Goal: Task Accomplishment & Management: Complete application form

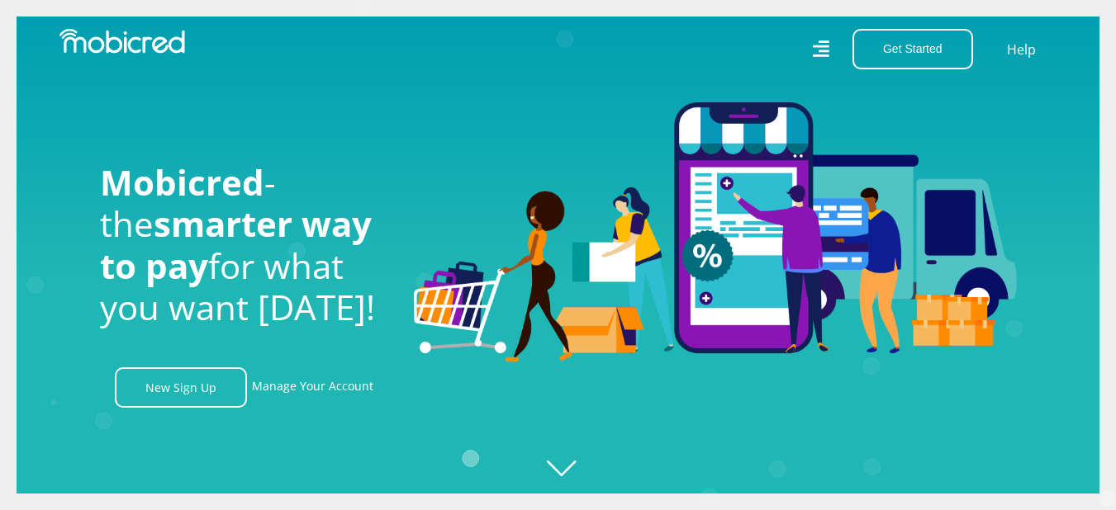
scroll to position [0, 1177]
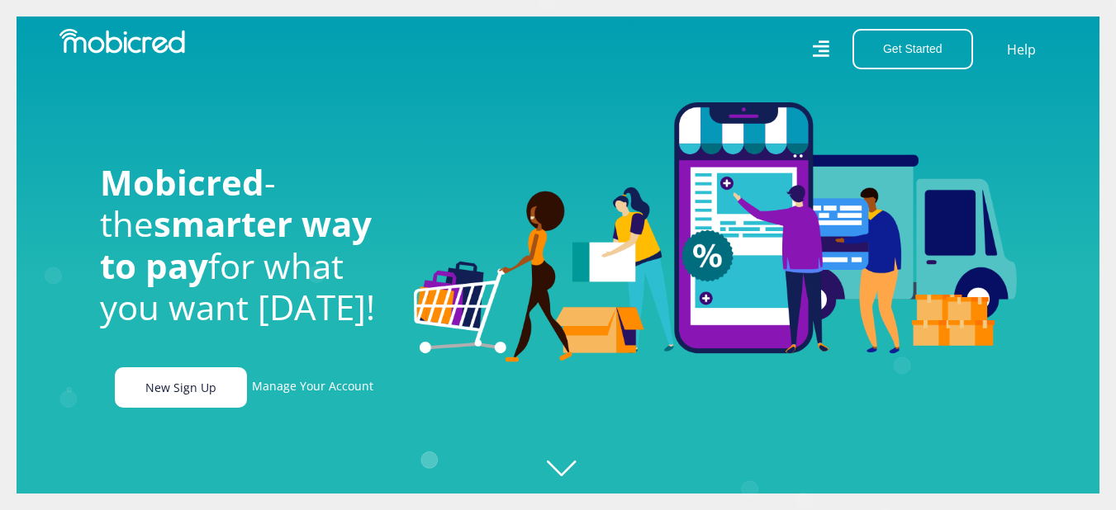
click at [184, 394] on link "New Sign Up" at bounding box center [181, 388] width 132 height 40
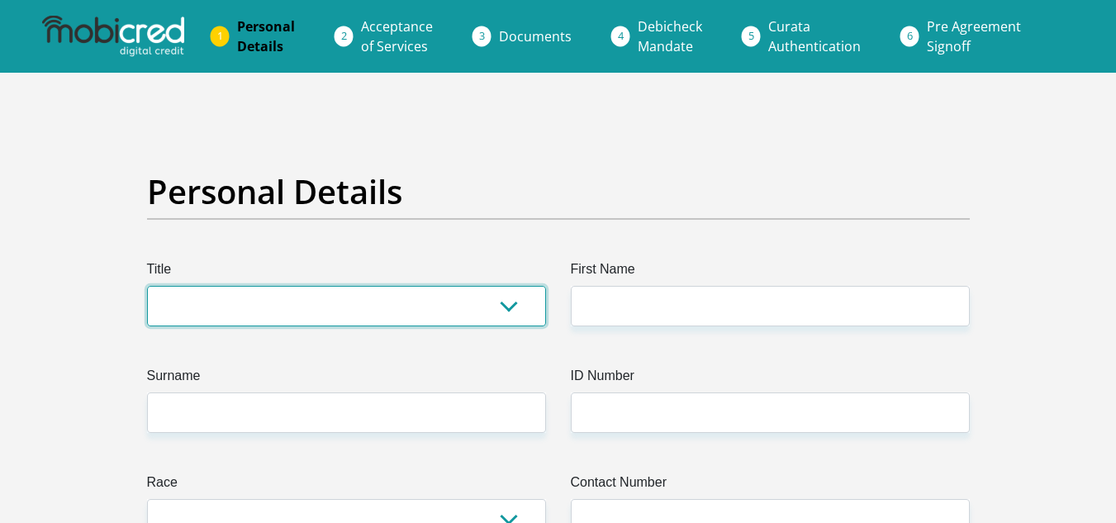
click at [231, 315] on select "Mr Ms Mrs Dr Other" at bounding box center [346, 306] width 399 height 40
select select "Ms"
click at [147, 286] on select "Mr Ms Mrs Dr Other" at bounding box center [346, 306] width 399 height 40
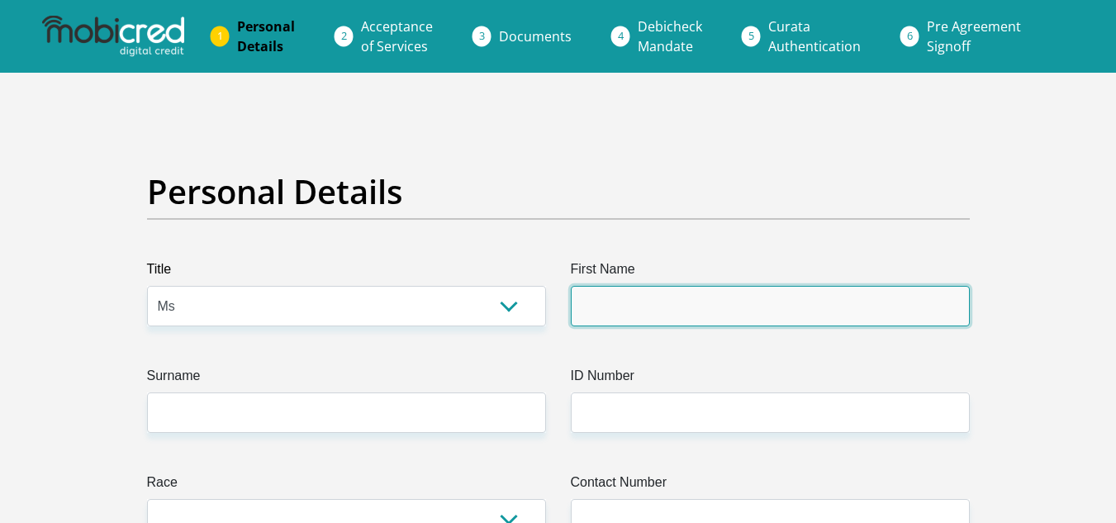
click at [590, 307] on input "First Name" at bounding box center [770, 306] width 399 height 40
type input "Nomvuyo"
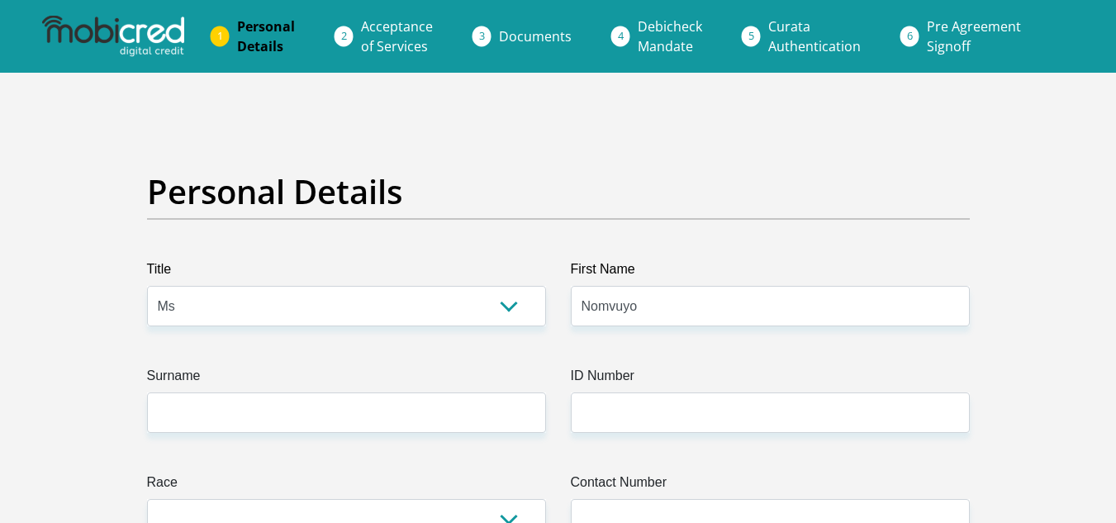
drag, startPoint x: 314, startPoint y: 435, endPoint x: 290, endPoint y: 411, distance: 33.9
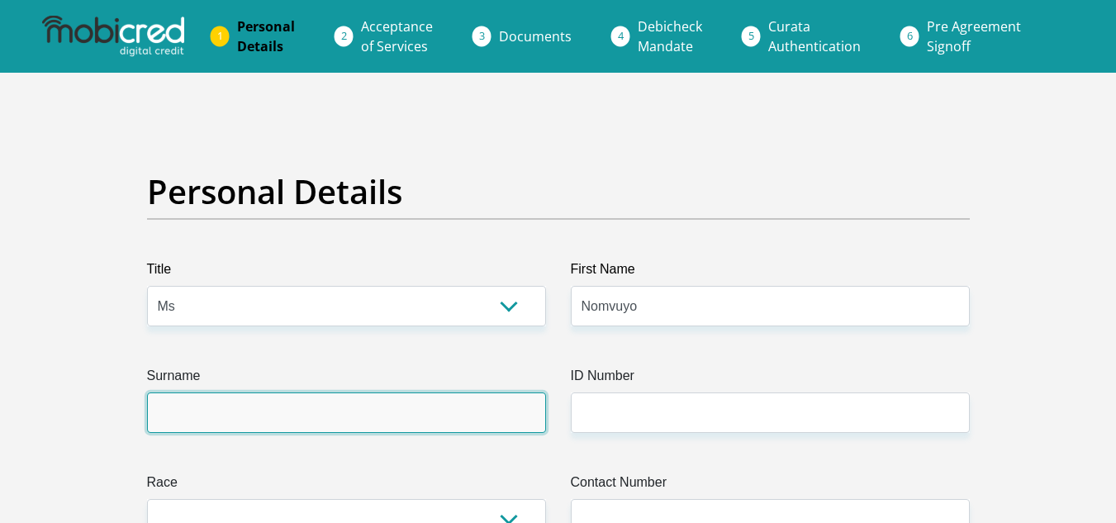
click at [290, 411] on input "Surname" at bounding box center [346, 412] width 399 height 40
type input "Mabusela"
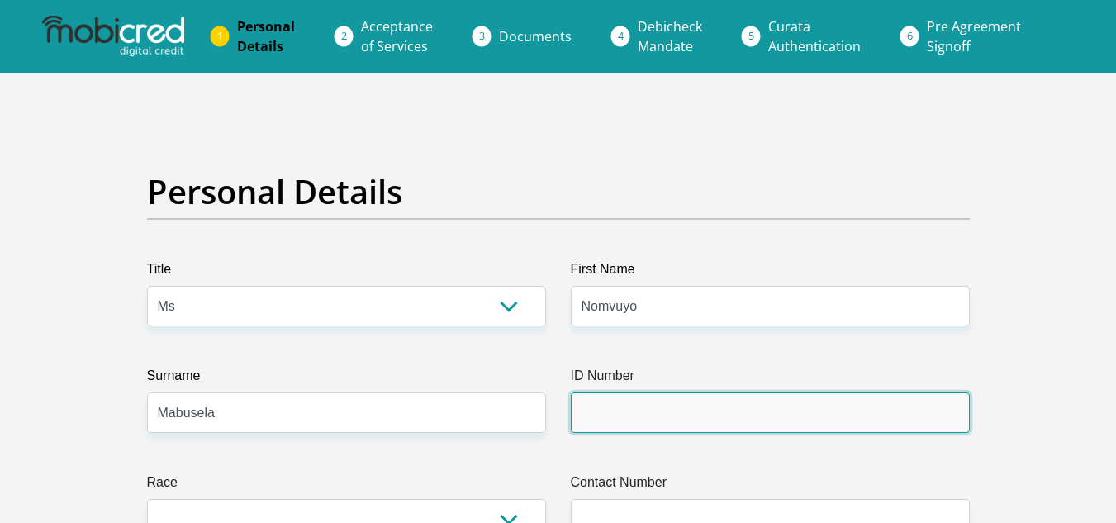
click at [613, 413] on input "ID Number" at bounding box center [770, 412] width 399 height 40
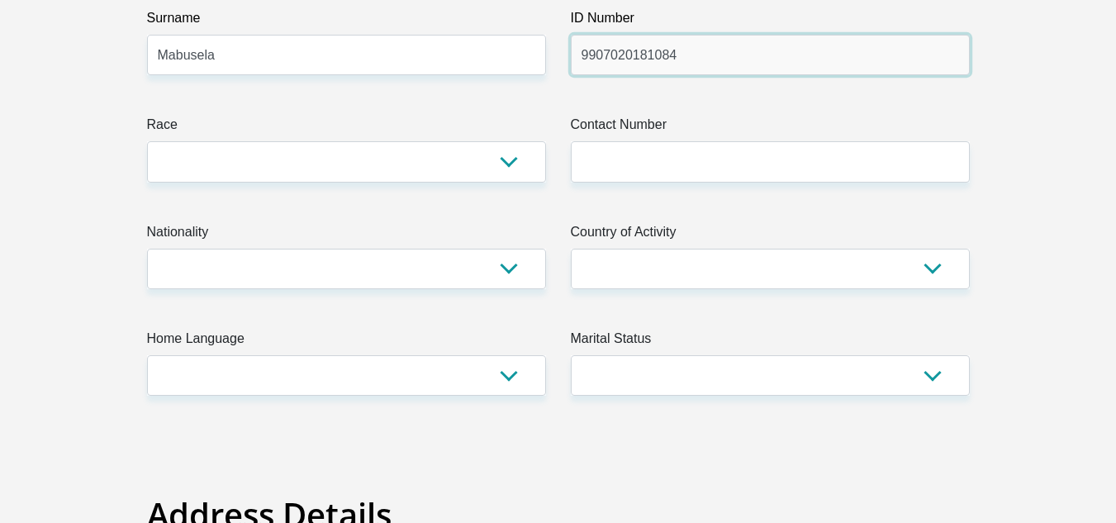
scroll to position [368, 0]
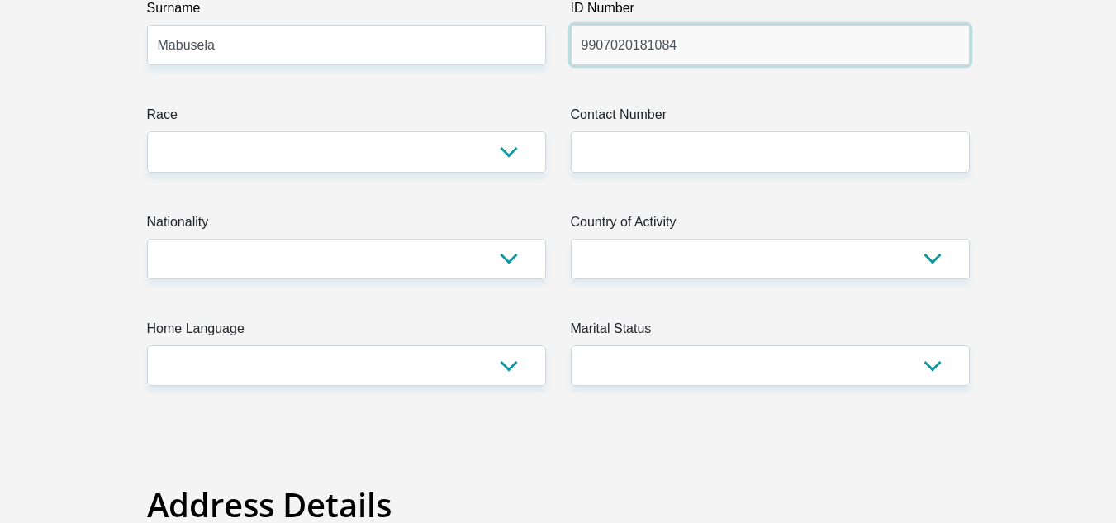
type input "9907020181084"
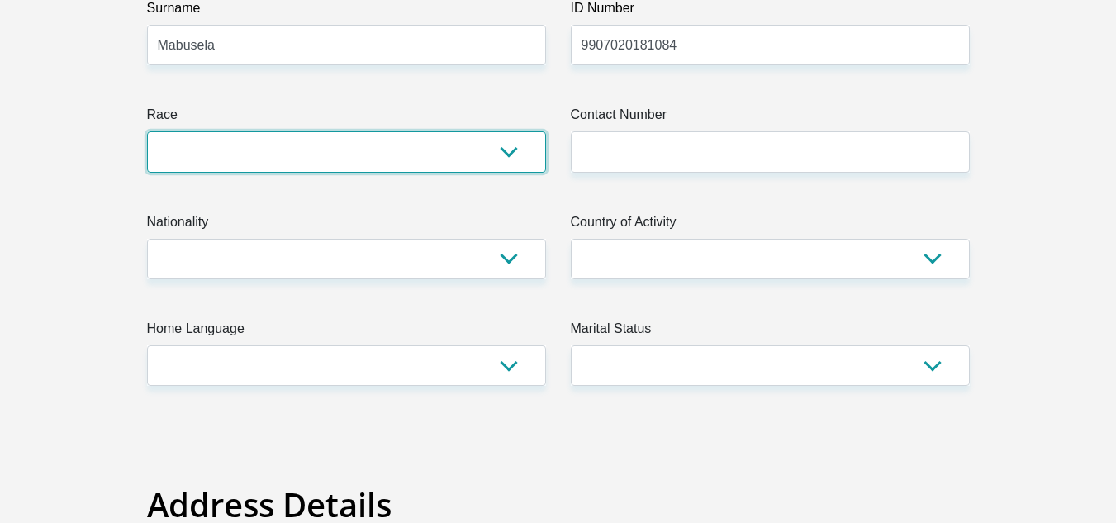
click at [180, 160] on select "Black Coloured Indian White Other" at bounding box center [346, 151] width 399 height 40
select select "1"
click at [147, 131] on select "Black Coloured Indian White Other" at bounding box center [346, 151] width 399 height 40
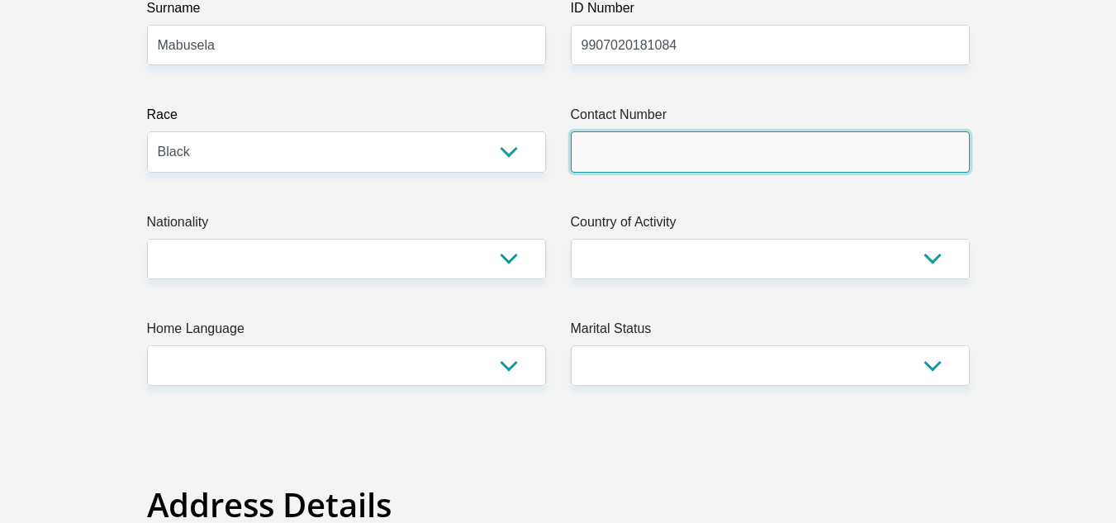
click at [575, 144] on input "Contact Number" at bounding box center [770, 151] width 399 height 40
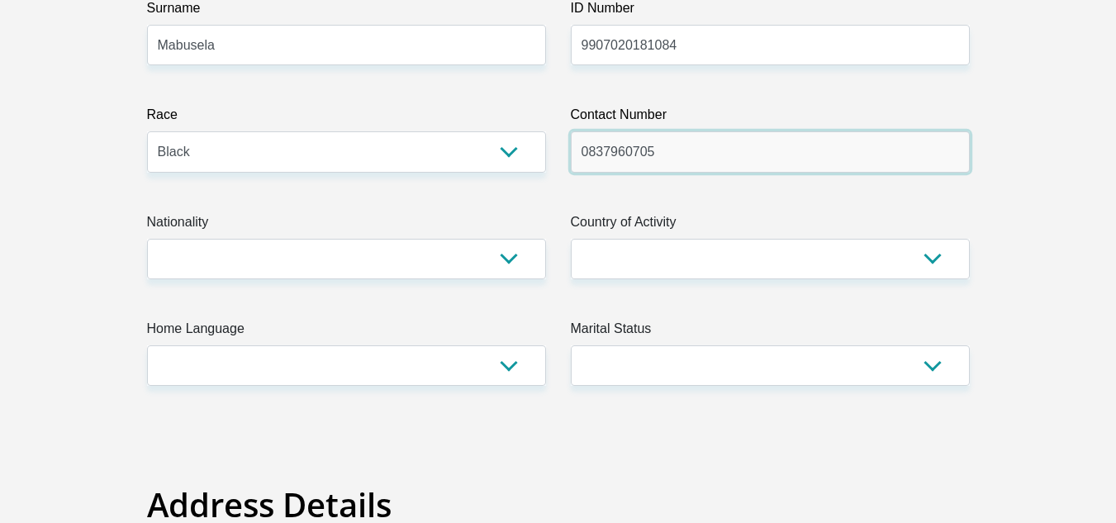
type input "0837960705"
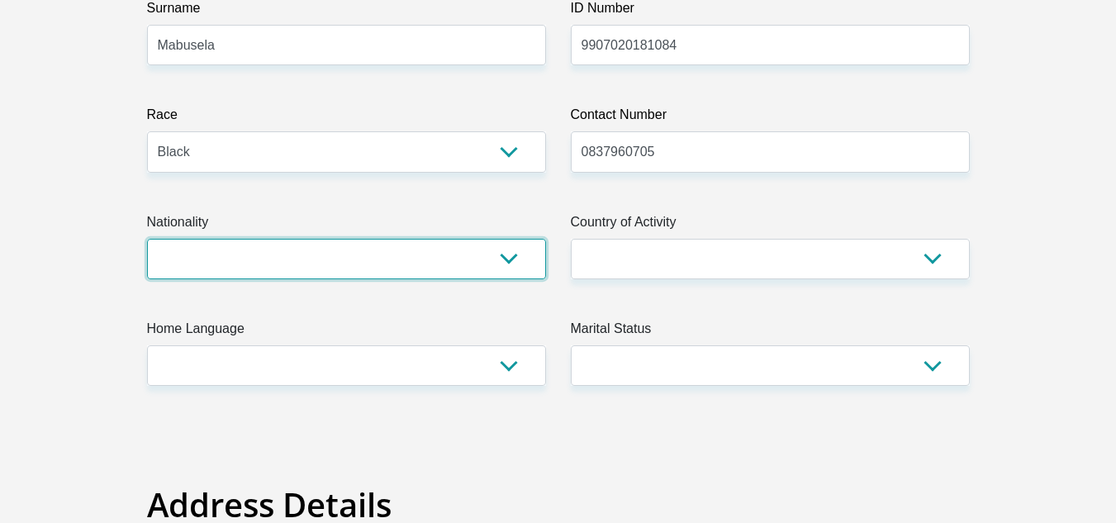
click at [362, 259] on select "South Africa Afghanistan Aland Islands Albania Algeria America Samoa American V…" at bounding box center [346, 259] width 399 height 40
select select "ZAF"
click at [147, 239] on select "South Africa Afghanistan Aland Islands Albania Algeria America Samoa American V…" at bounding box center [346, 259] width 399 height 40
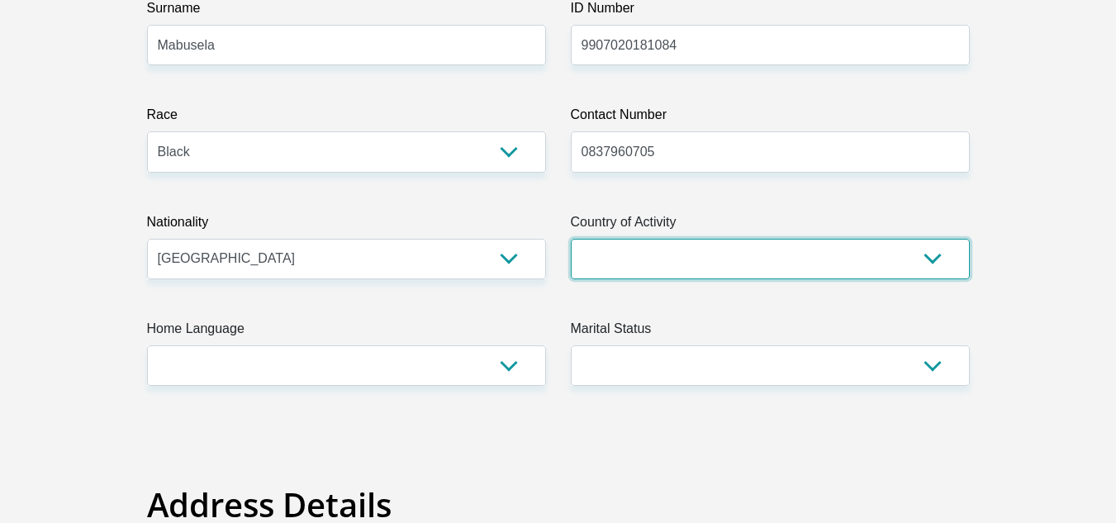
click at [603, 248] on select "South Africa Afghanistan Aland Islands Albania Algeria America Samoa American V…" at bounding box center [770, 259] width 399 height 40
select select "ZAF"
click at [571, 239] on select "South Africa Afghanistan Aland Islands Albania Algeria America Samoa American V…" at bounding box center [770, 259] width 399 height 40
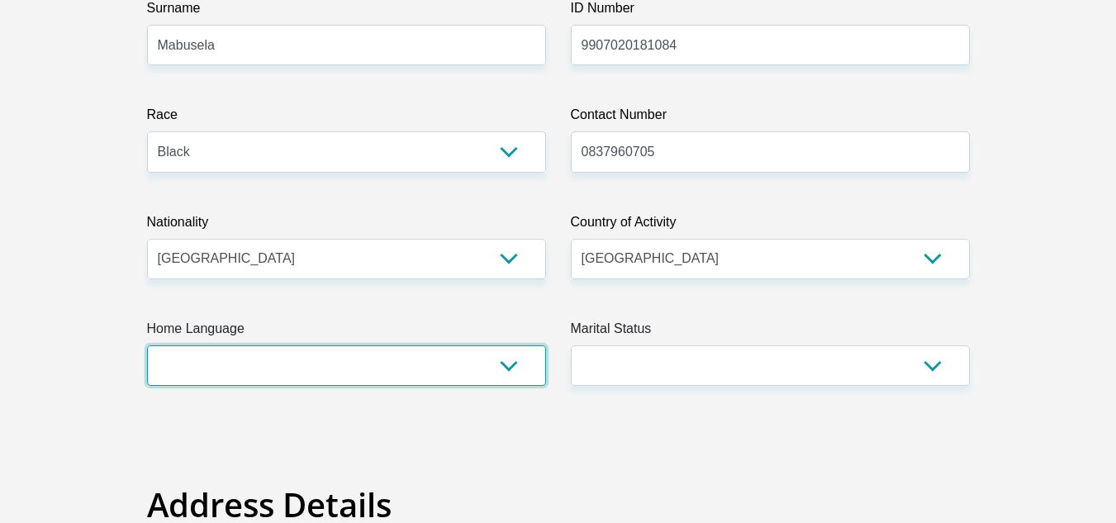
click at [185, 374] on select "Afrikaans English Sepedi South Ndebele Southern Sotho Swati Tsonga Tswana Venda…" at bounding box center [346, 365] width 399 height 40
select select "sot"
click at [147, 345] on select "Afrikaans English Sepedi South Ndebele Southern Sotho Swati Tsonga Tswana Venda…" at bounding box center [346, 365] width 399 height 40
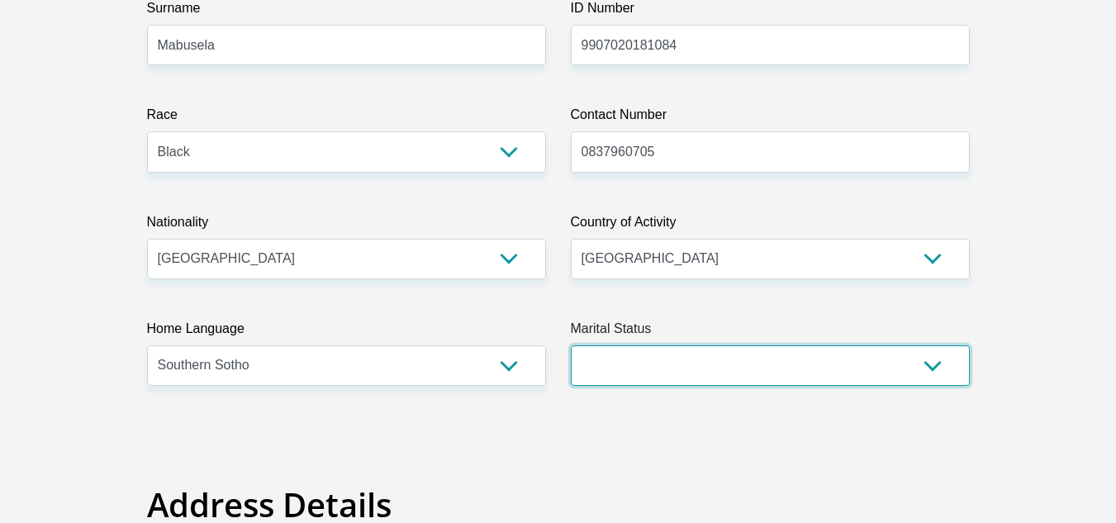
click at [605, 372] on select "Married ANC Single Divorced Widowed Married COP or Customary Law" at bounding box center [770, 365] width 399 height 40
select select "2"
click at [571, 345] on select "Married ANC Single Divorced Widowed Married COP or Customary Law" at bounding box center [770, 365] width 399 height 40
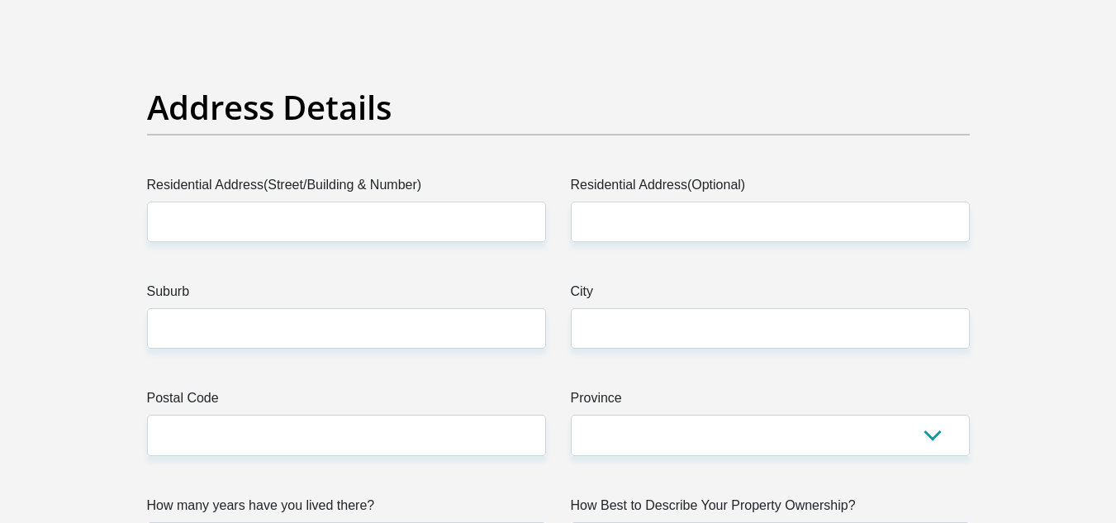
scroll to position [795, 0]
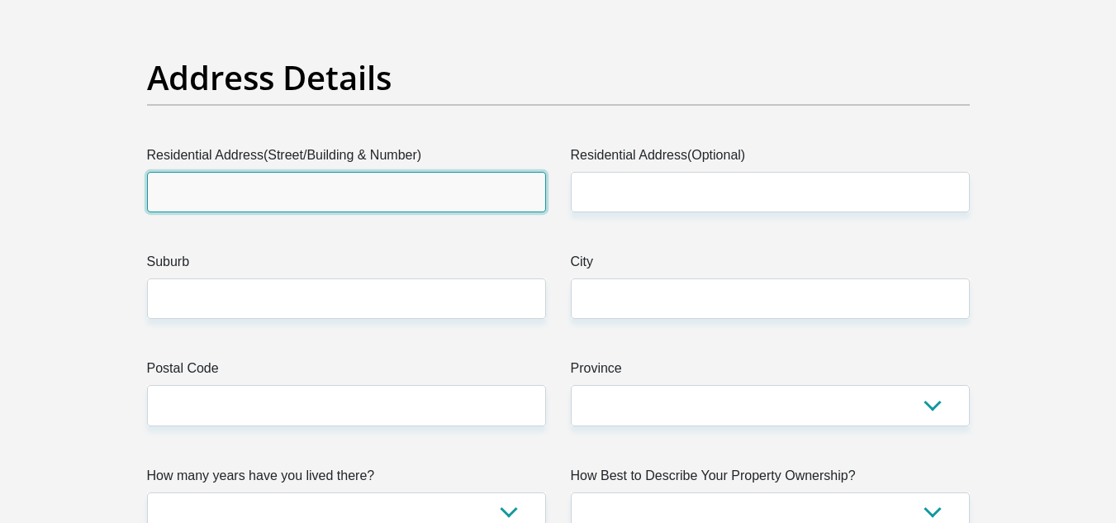
click at [315, 186] on input "Residential Address(Street/Building & Number)" at bounding box center [346, 192] width 399 height 40
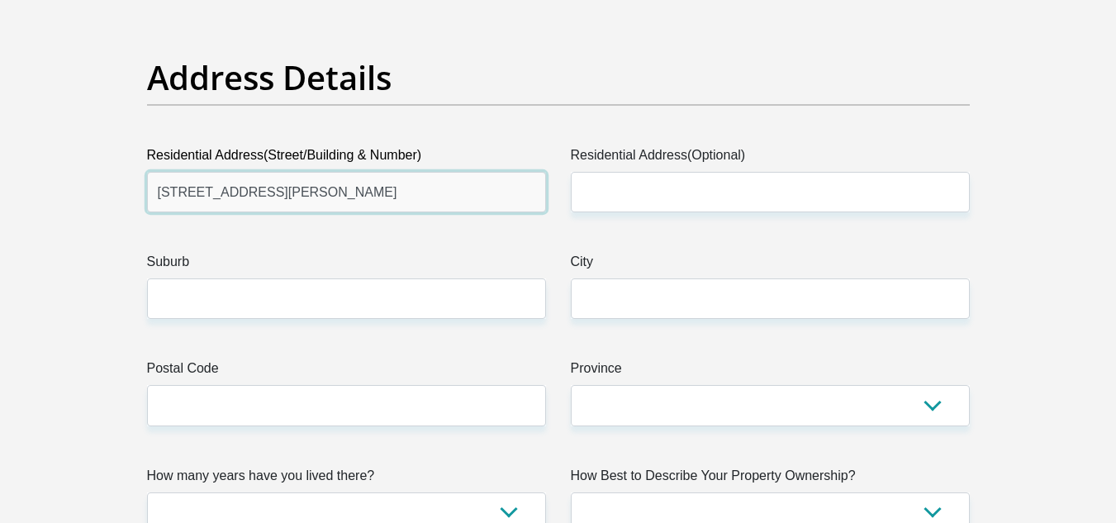
type input "10 Turner Street"
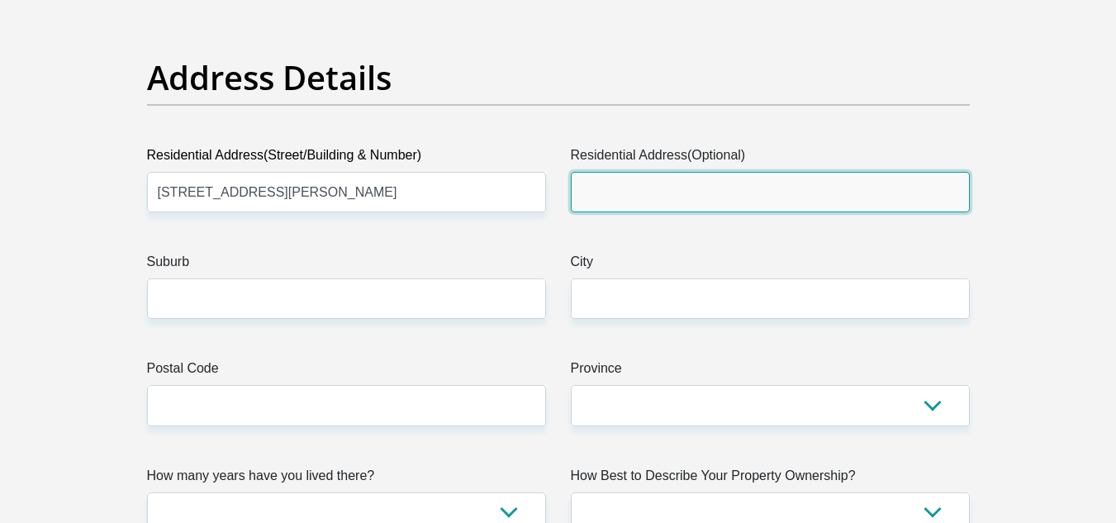
click at [605, 188] on input "Residential Address(Optional)" at bounding box center [770, 192] width 399 height 40
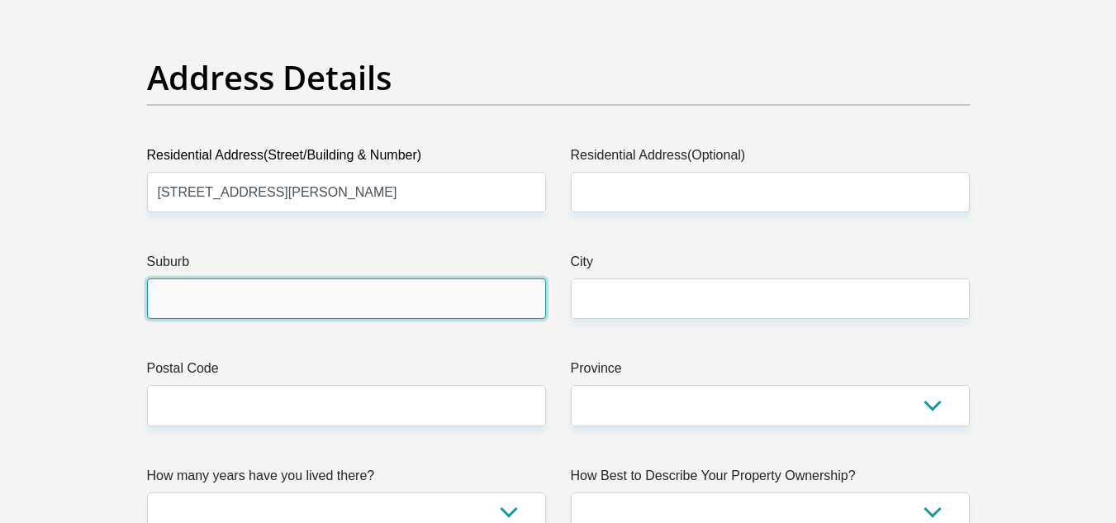
click at [238, 287] on input "Suburb" at bounding box center [346, 298] width 399 height 40
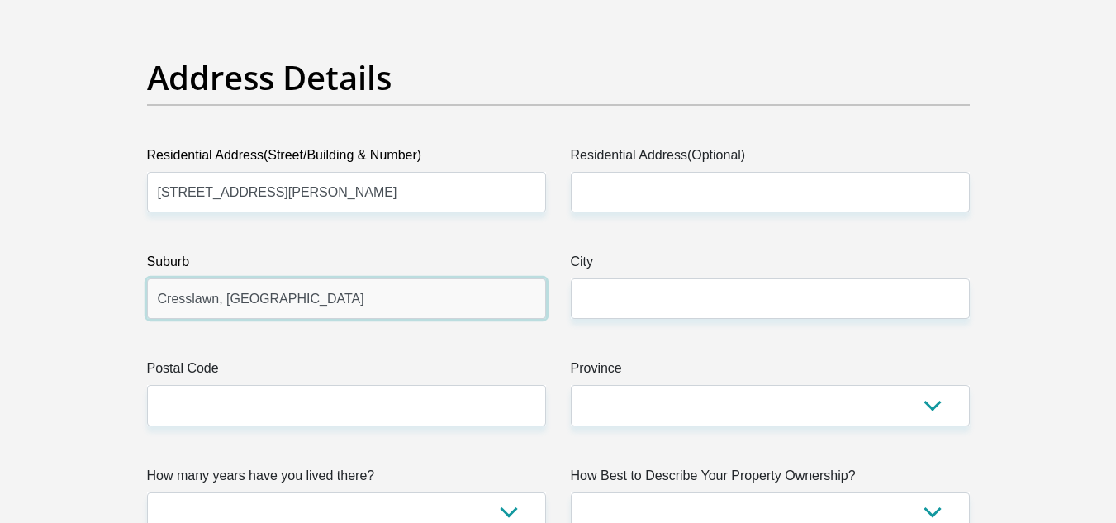
type input "Cresslawn, Kempton Park"
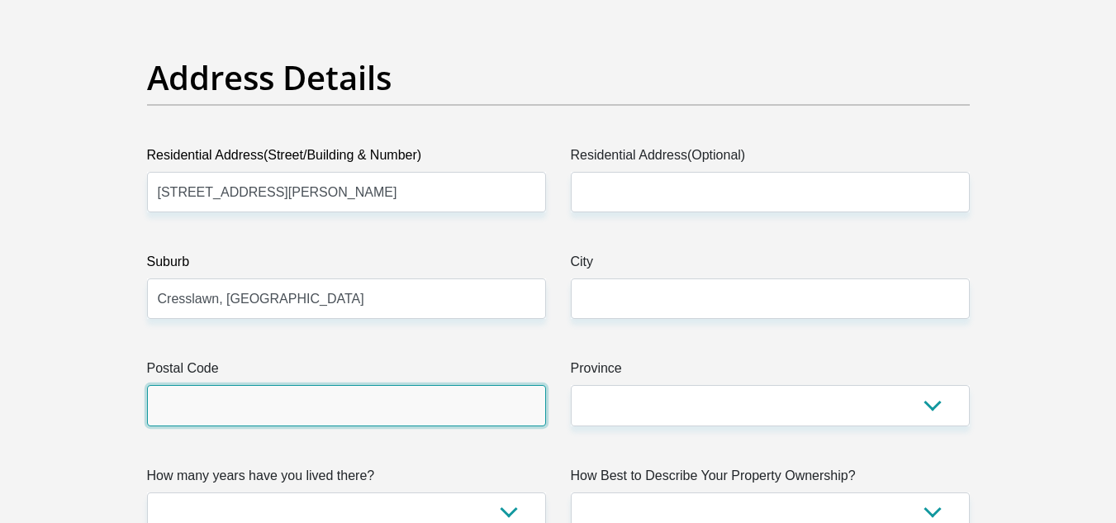
click at [218, 391] on input "Postal Code" at bounding box center [346, 405] width 399 height 40
type input "1619"
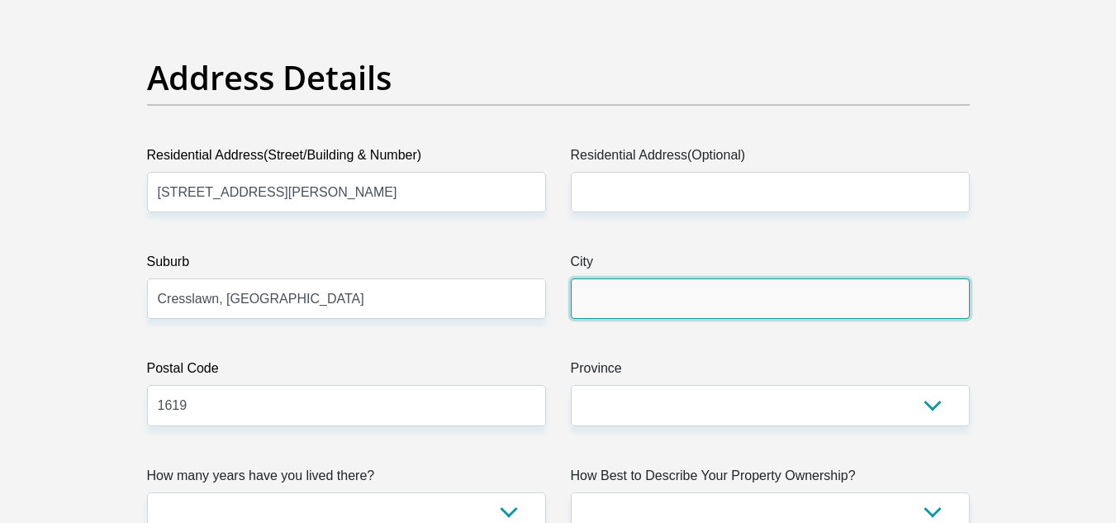
click at [597, 297] on input "City" at bounding box center [770, 298] width 399 height 40
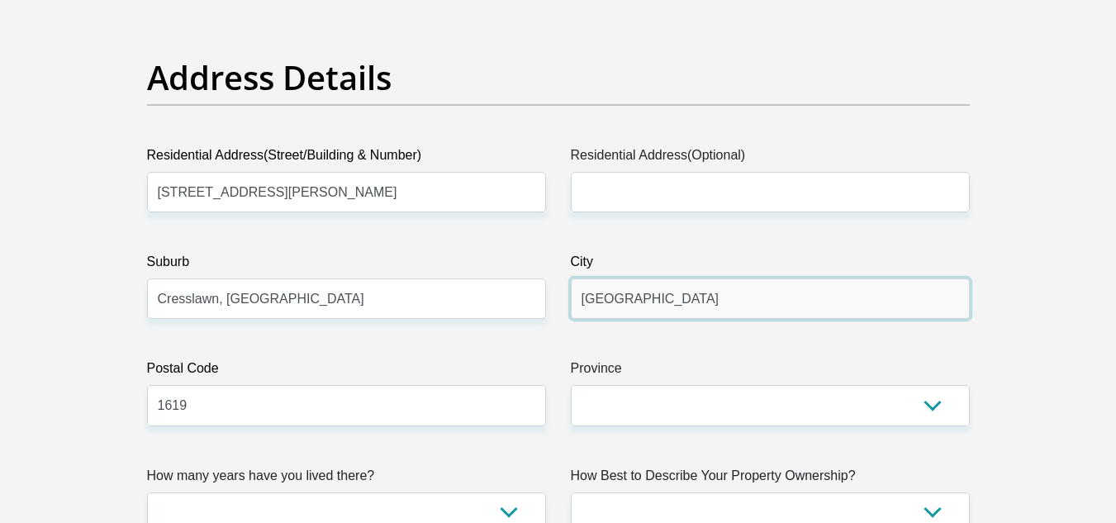
type input "Johannesburg"
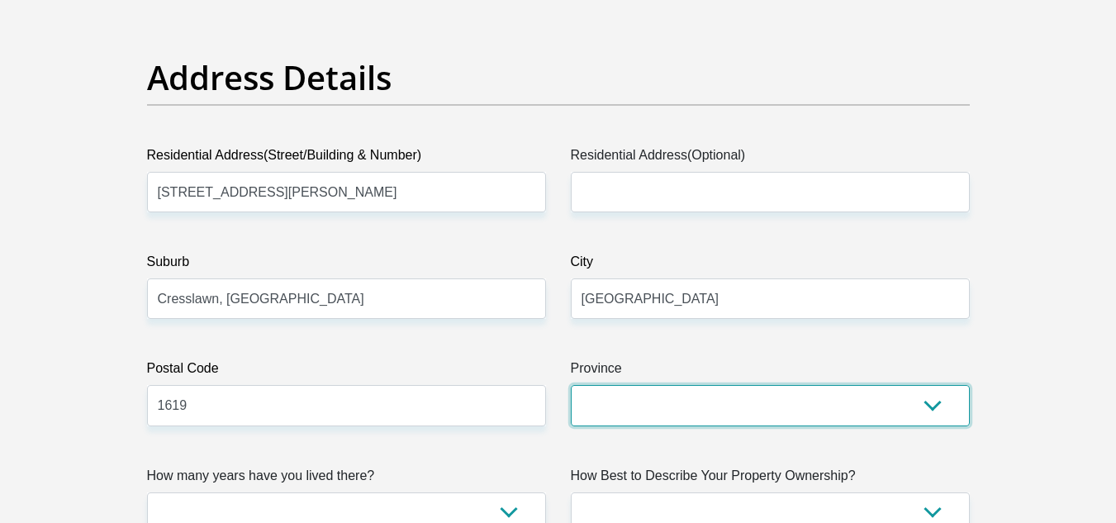
click at [659, 391] on select "Eastern Cape Free State Gauteng KwaZulu-Natal Limpopo Mpumalanga Northern Cape …" at bounding box center [770, 405] width 399 height 40
select select "Gauteng"
click at [571, 385] on select "Eastern Cape Free State Gauteng KwaZulu-Natal Limpopo Mpumalanga Northern Cape …" at bounding box center [770, 405] width 399 height 40
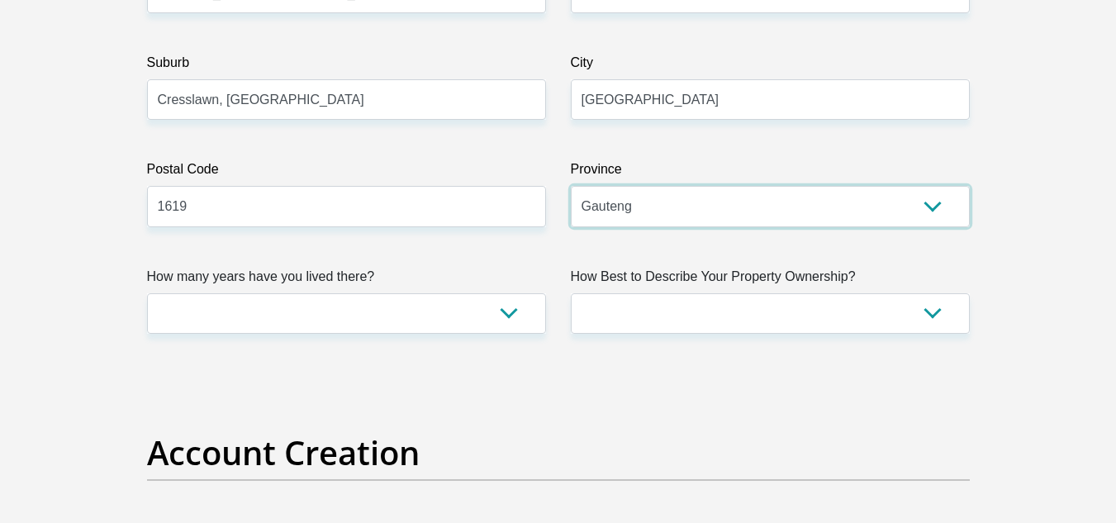
scroll to position [1033, 0]
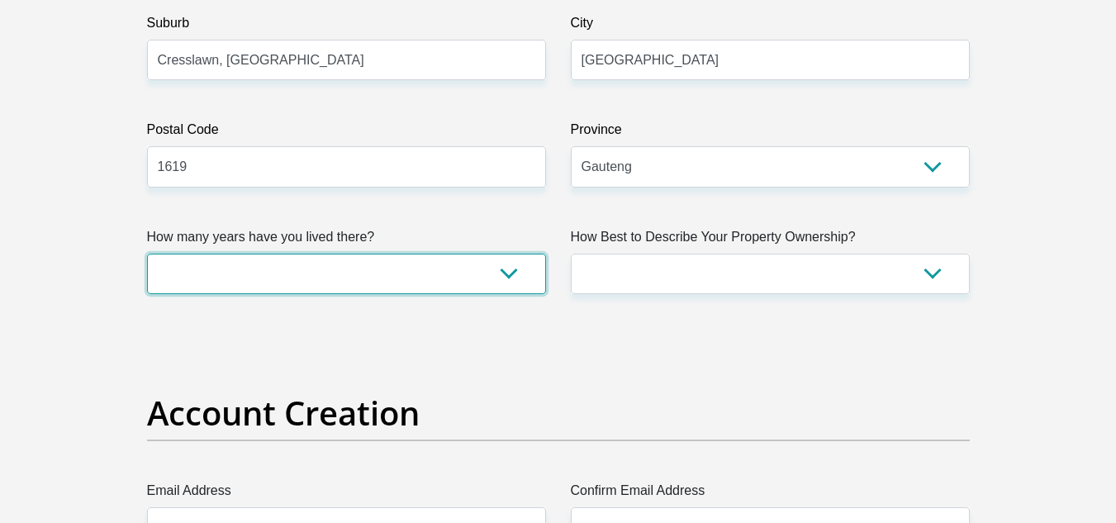
click at [491, 287] on select "less than 1 year 1-3 years 3-5 years 5+ years" at bounding box center [346, 274] width 399 height 40
select select "5"
click at [147, 254] on select "less than 1 year 1-3 years 3-5 years 5+ years" at bounding box center [346, 274] width 399 height 40
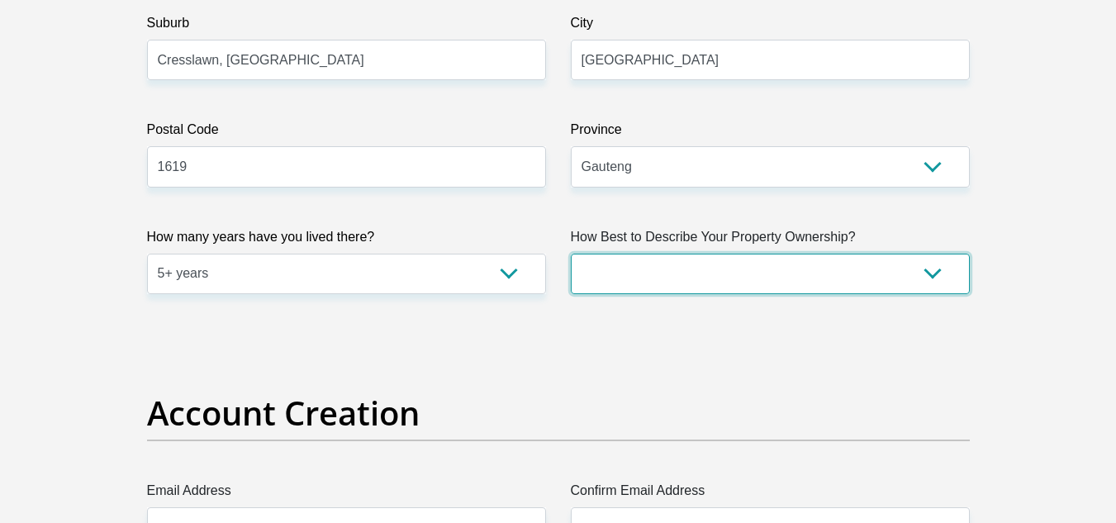
click at [667, 261] on select "Owned Rented Family Owned Company Dwelling" at bounding box center [770, 274] width 399 height 40
select select "parents"
click at [571, 254] on select "Owned Rented Family Owned Company Dwelling" at bounding box center [770, 274] width 399 height 40
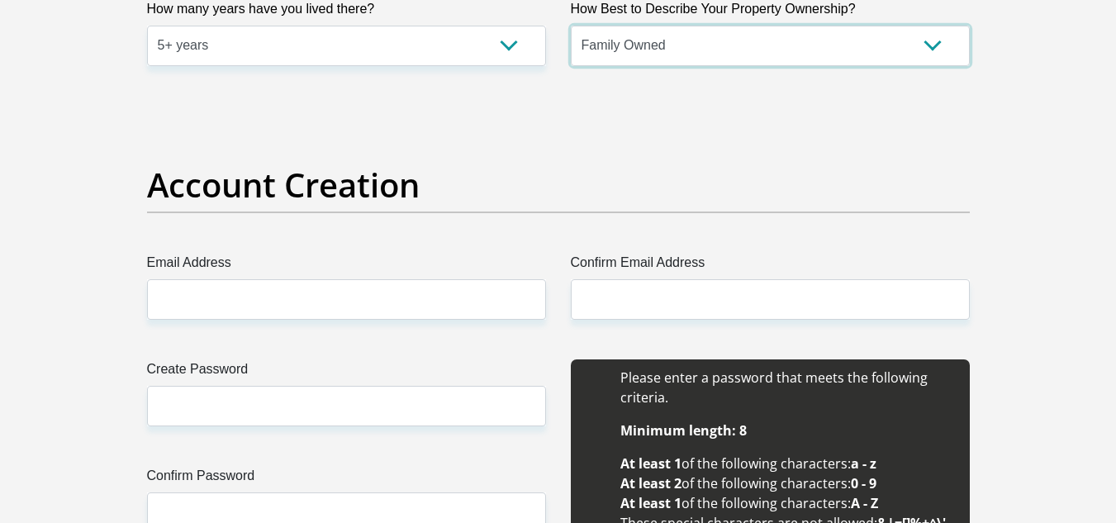
scroll to position [1321, 0]
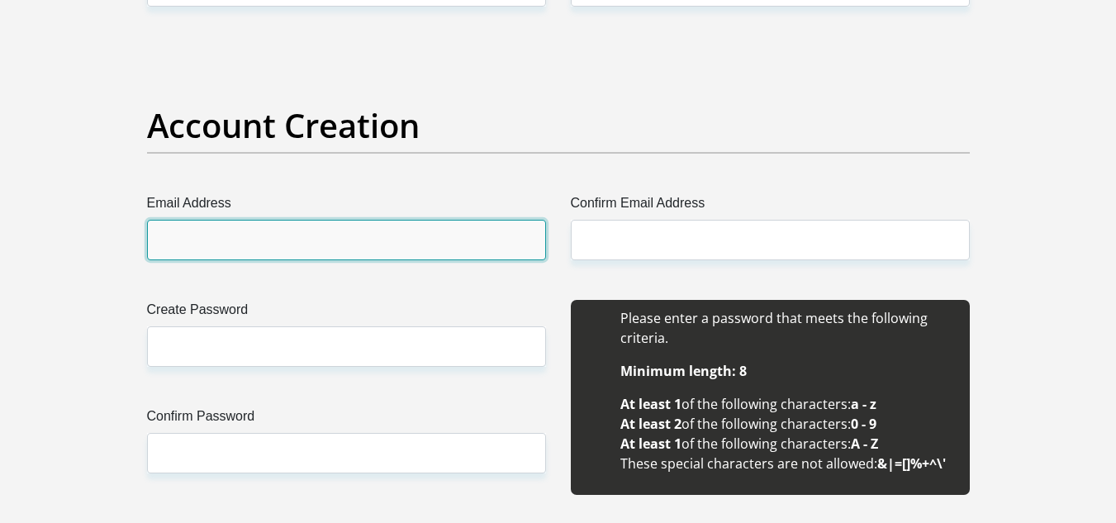
click at [368, 236] on input "Email Address" at bounding box center [346, 240] width 399 height 40
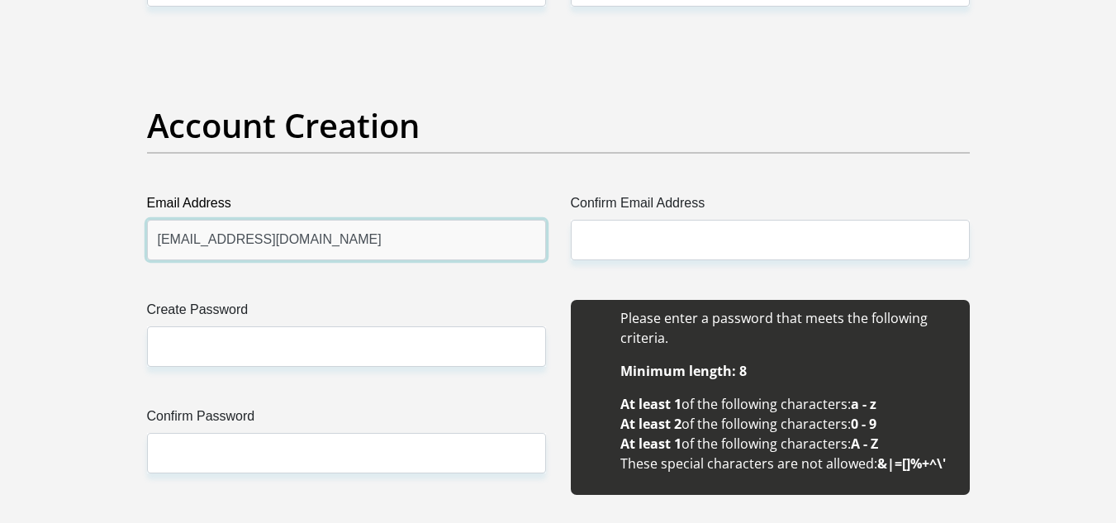
type input "langambhele49@gmail.com"
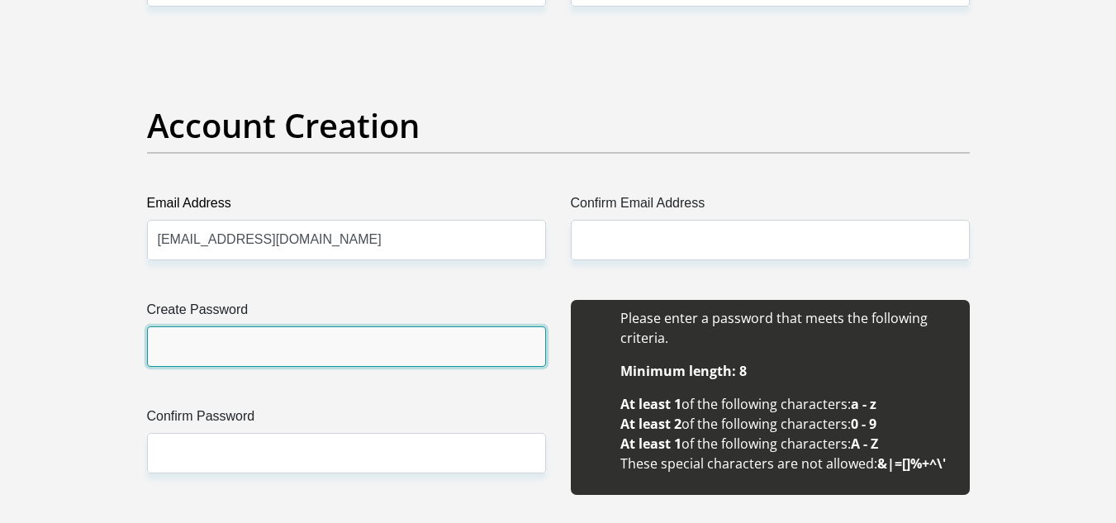
click at [197, 336] on input "Create Password" at bounding box center [346, 346] width 399 height 40
type input "Freakout22"
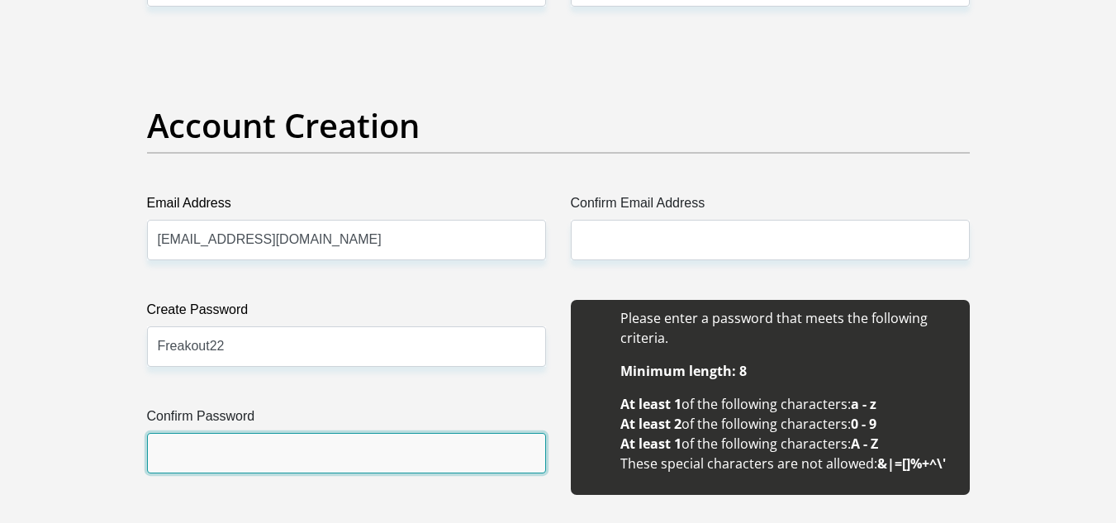
click at [224, 460] on input "Confirm Password" at bounding box center [346, 453] width 399 height 40
type input "Freakout22"
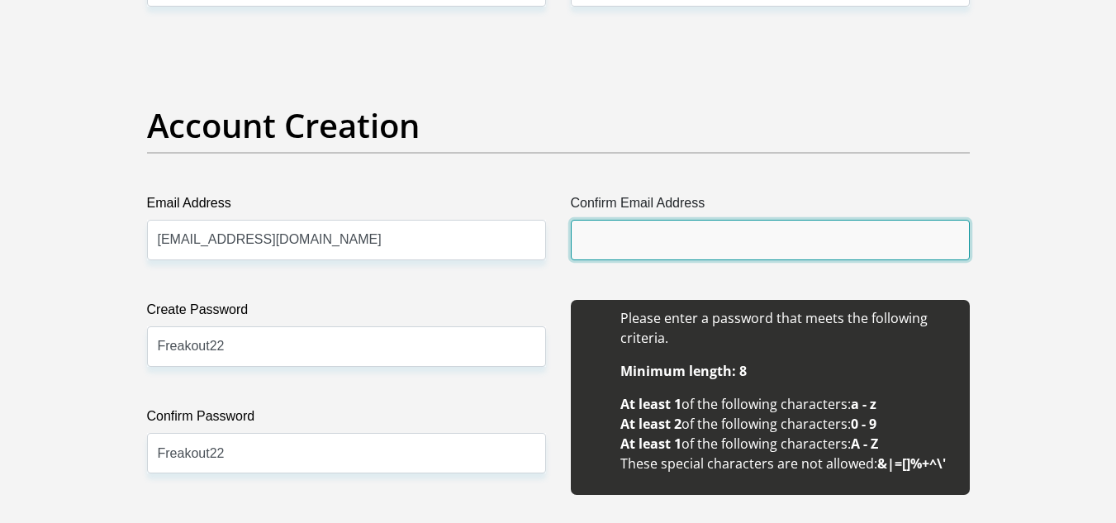
click at [615, 245] on input "Confirm Email Address" at bounding box center [770, 240] width 399 height 40
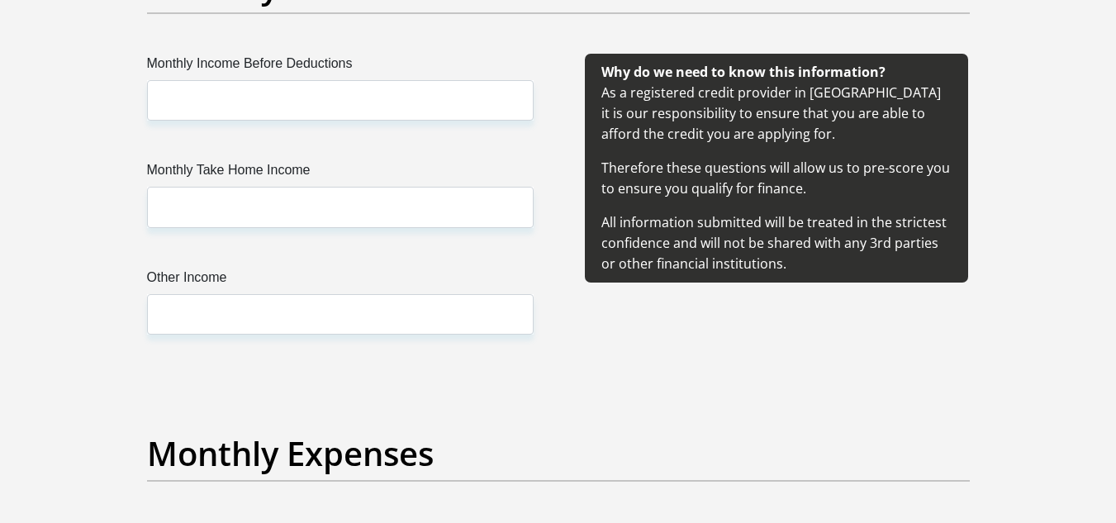
scroll to position [1957, 0]
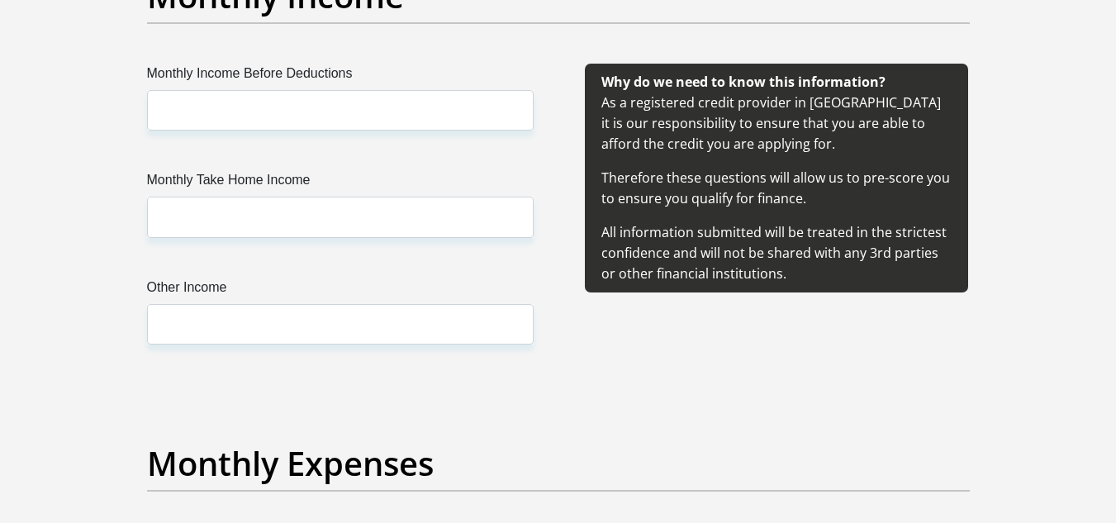
type input "langambhele49@gmail.com"
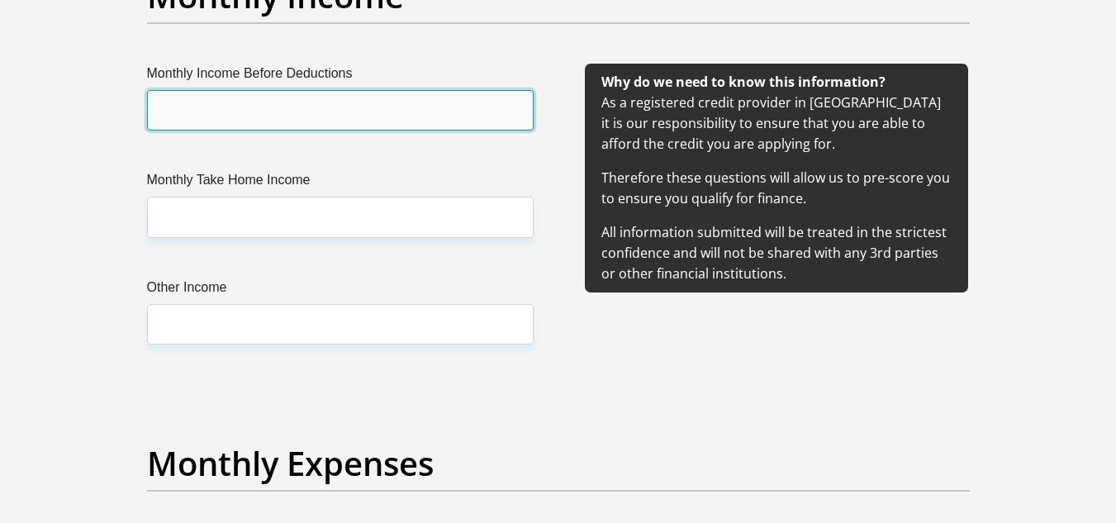
click at [264, 104] on input "Monthly Income Before Deductions" at bounding box center [340, 110] width 387 height 40
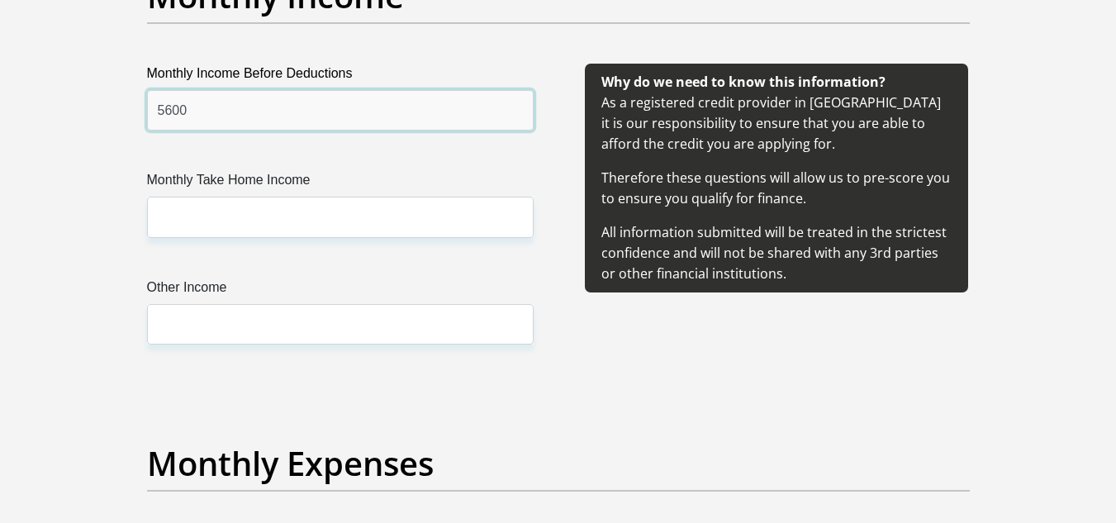
type input "5600"
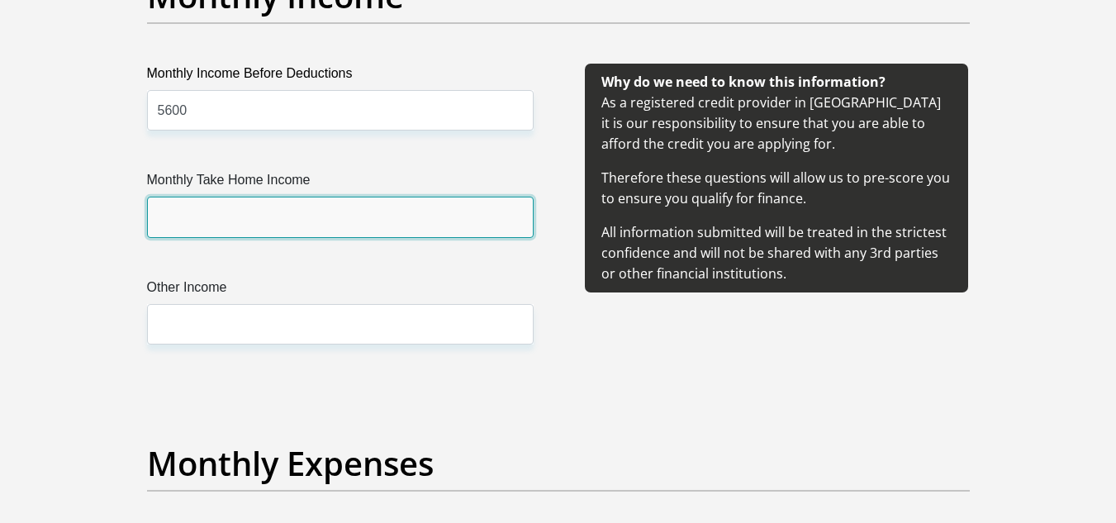
click at [234, 205] on input "Monthly Take Home Income" at bounding box center [340, 217] width 387 height 40
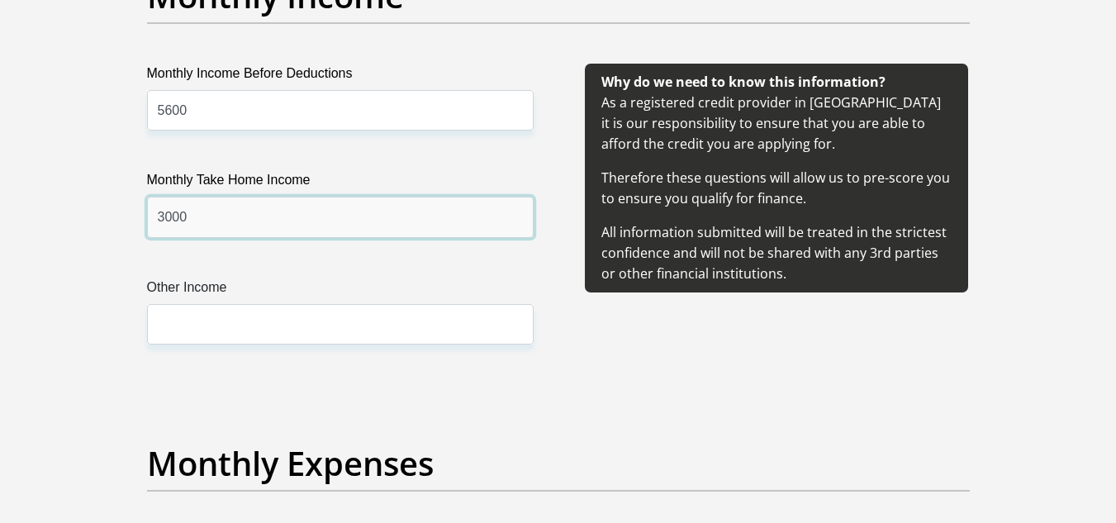
type input "3000"
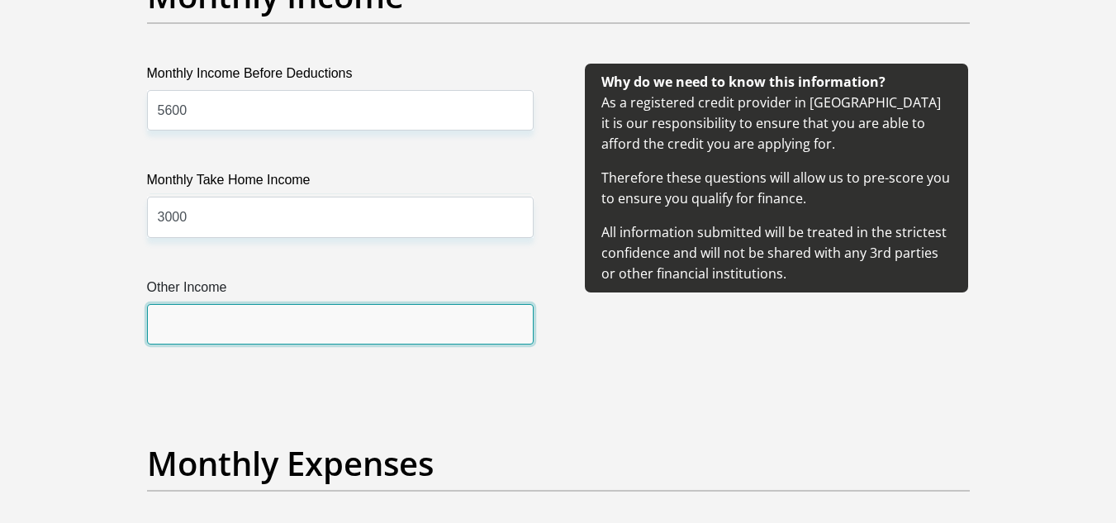
click at [188, 311] on input "Other Income" at bounding box center [340, 324] width 387 height 40
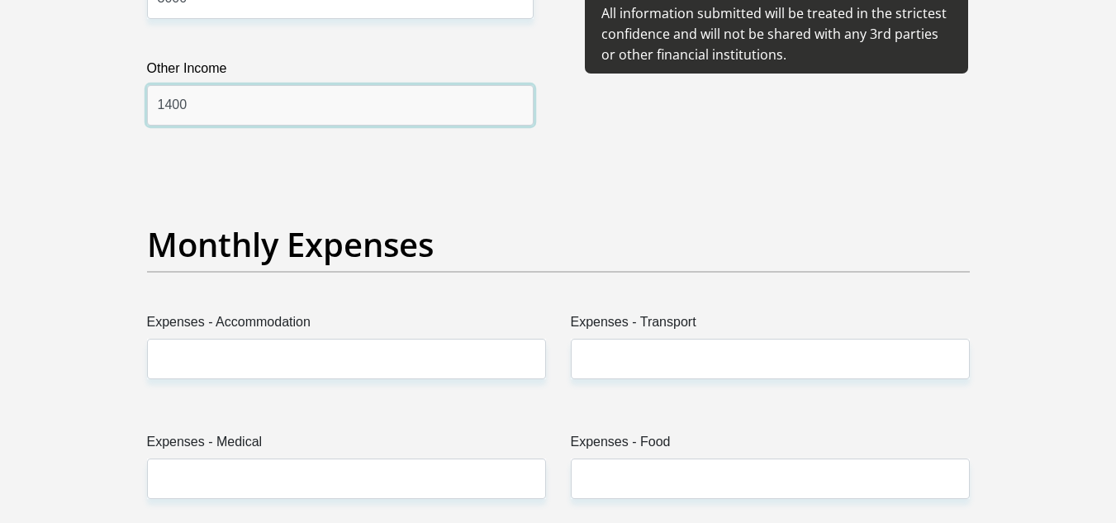
scroll to position [2215, 0]
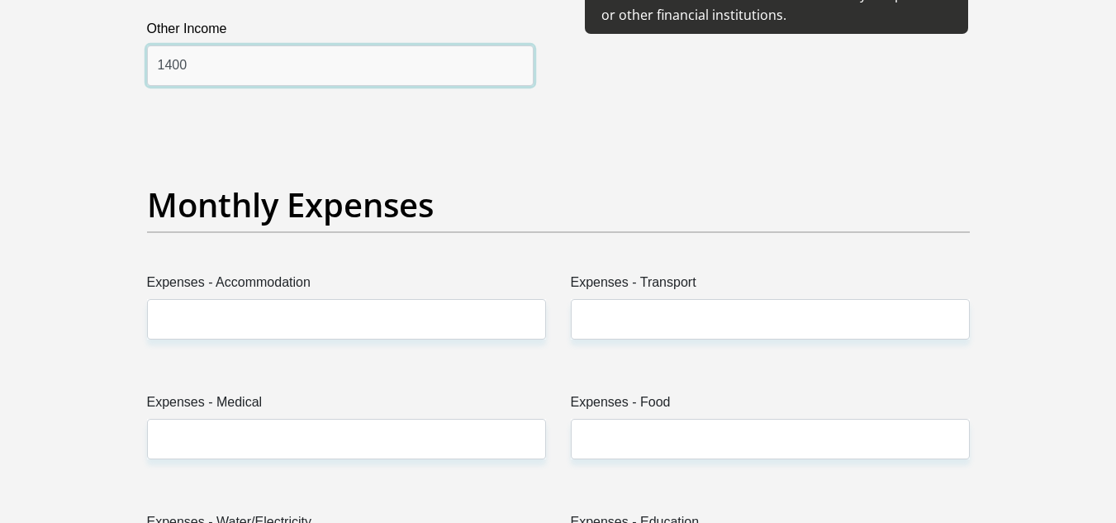
type input "1400"
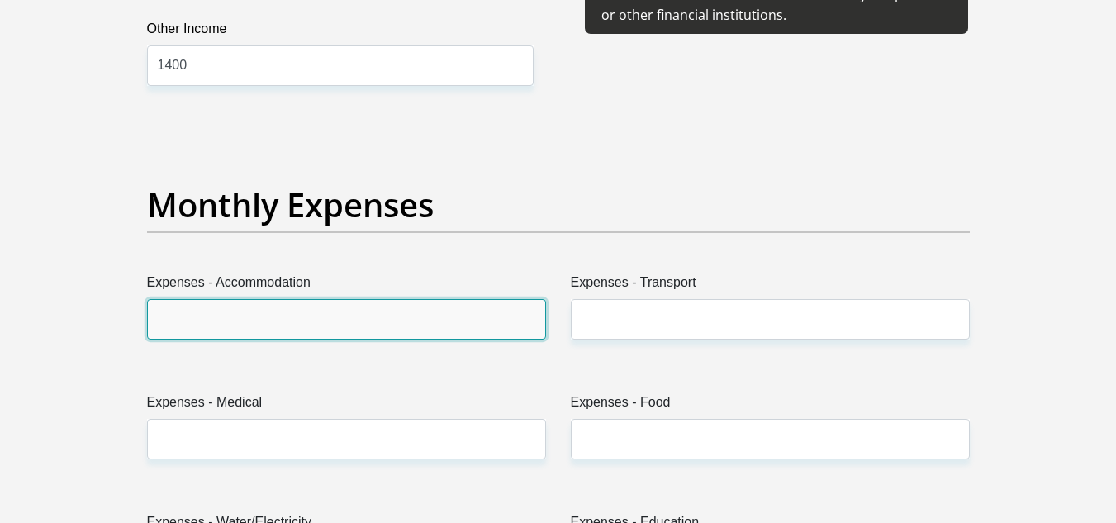
click at [275, 307] on input "Expenses - Accommodation" at bounding box center [346, 319] width 399 height 40
type input "0"
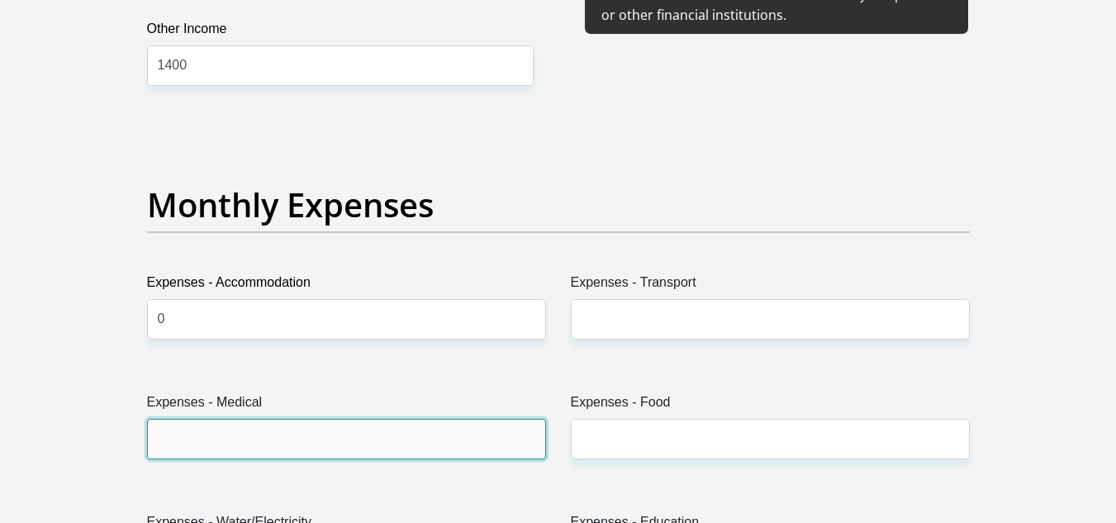
click at [226, 449] on input "Expenses - Medical" at bounding box center [346, 439] width 399 height 40
type input "0"
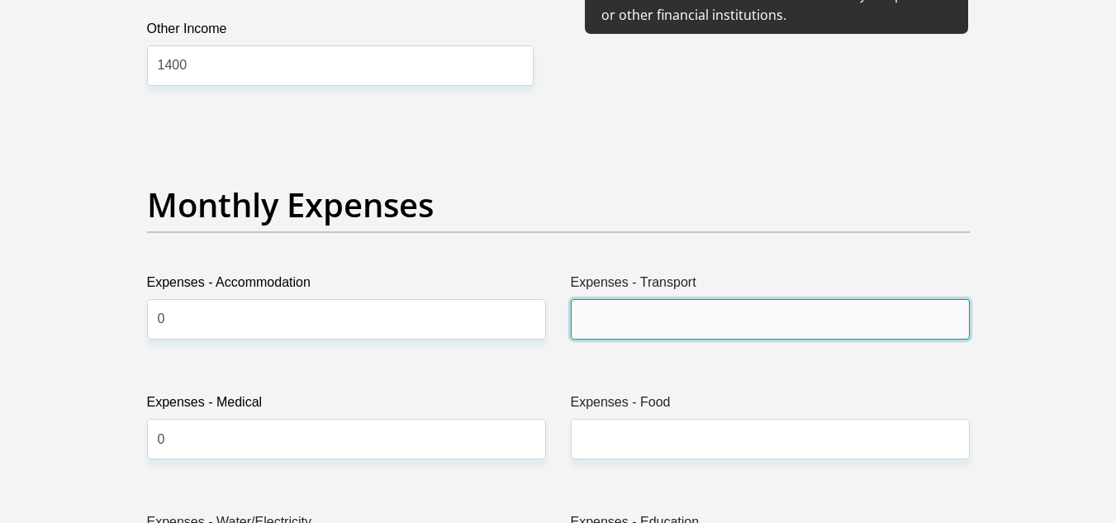
click at [614, 323] on input "Expenses - Transport" at bounding box center [770, 319] width 399 height 40
type input "500"
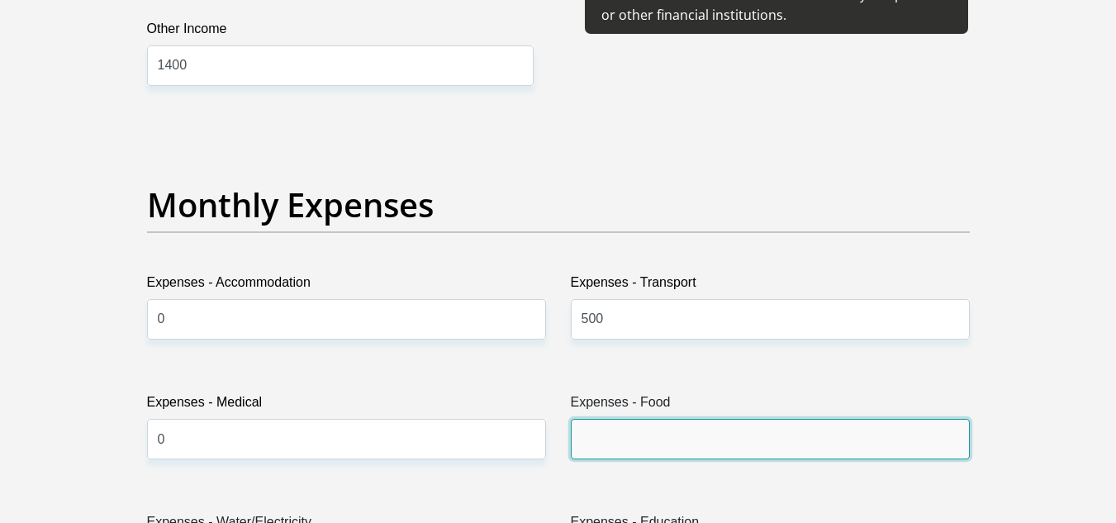
click at [663, 433] on input "Expenses - Food" at bounding box center [770, 439] width 399 height 40
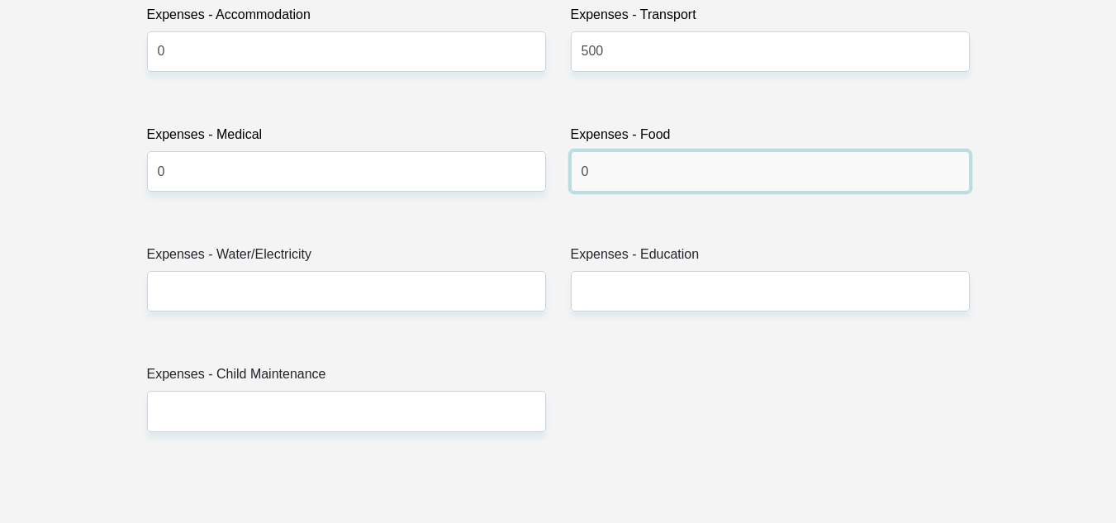
scroll to position [2563, 0]
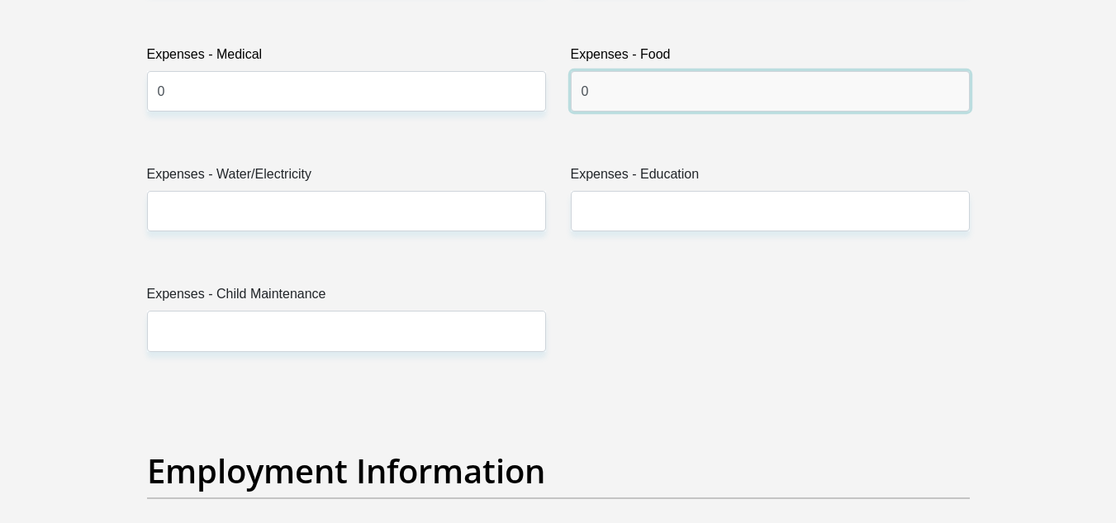
type input "0"
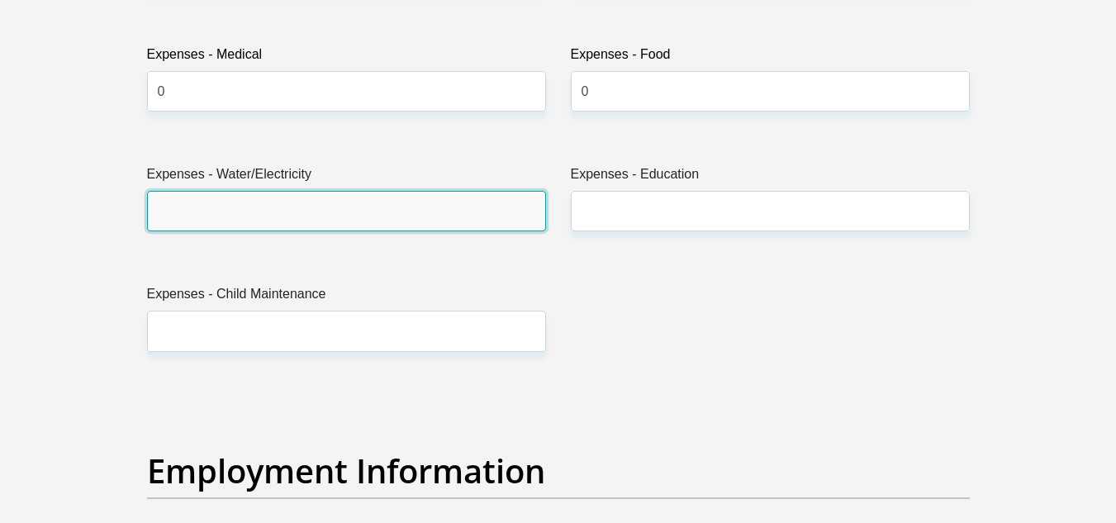
click at [286, 217] on input "Expenses - Water/Electricity" at bounding box center [346, 211] width 399 height 40
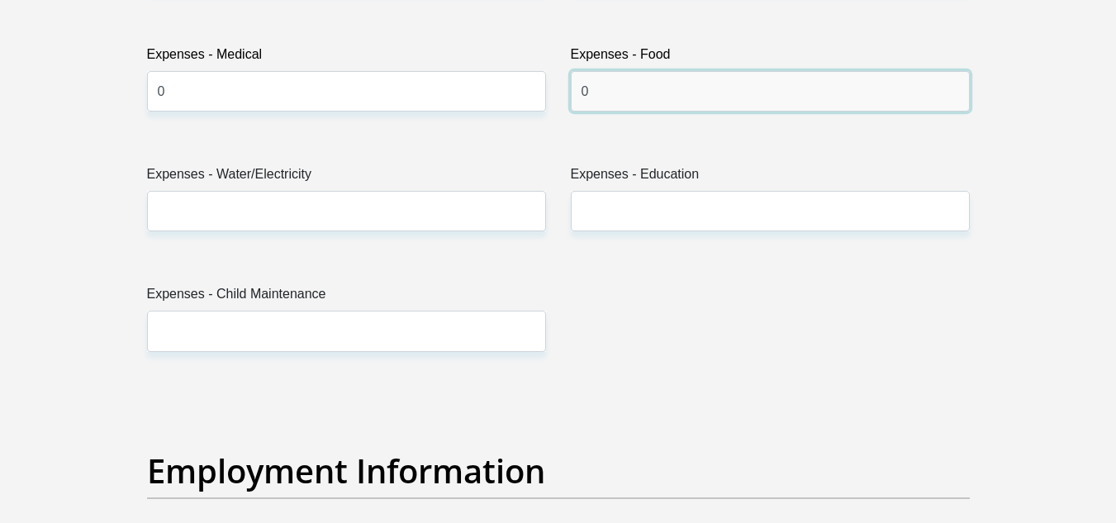
click at [601, 91] on input "0" at bounding box center [770, 91] width 399 height 40
type input "1000"
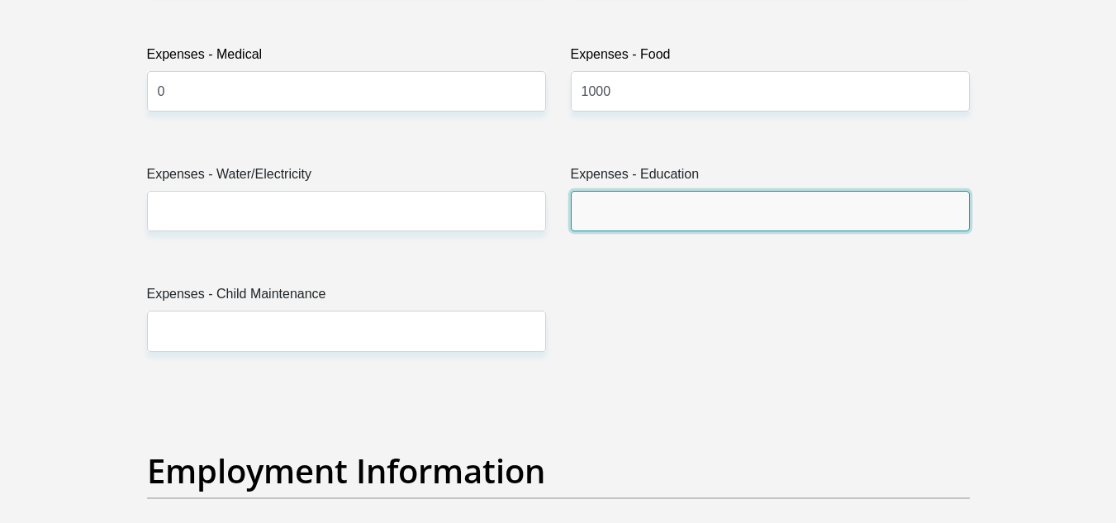
click at [630, 218] on input "Expenses - Education" at bounding box center [770, 211] width 399 height 40
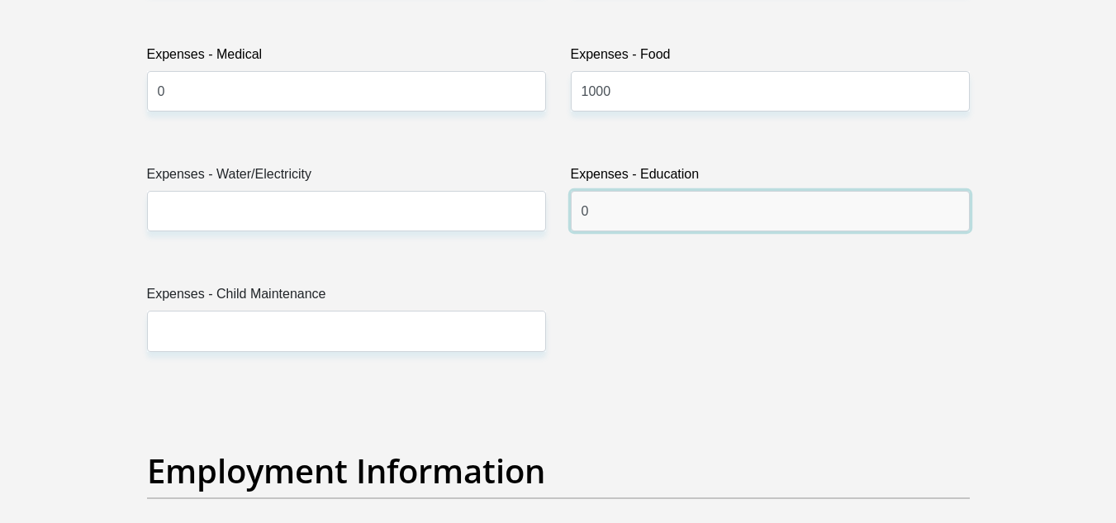
type input "0"
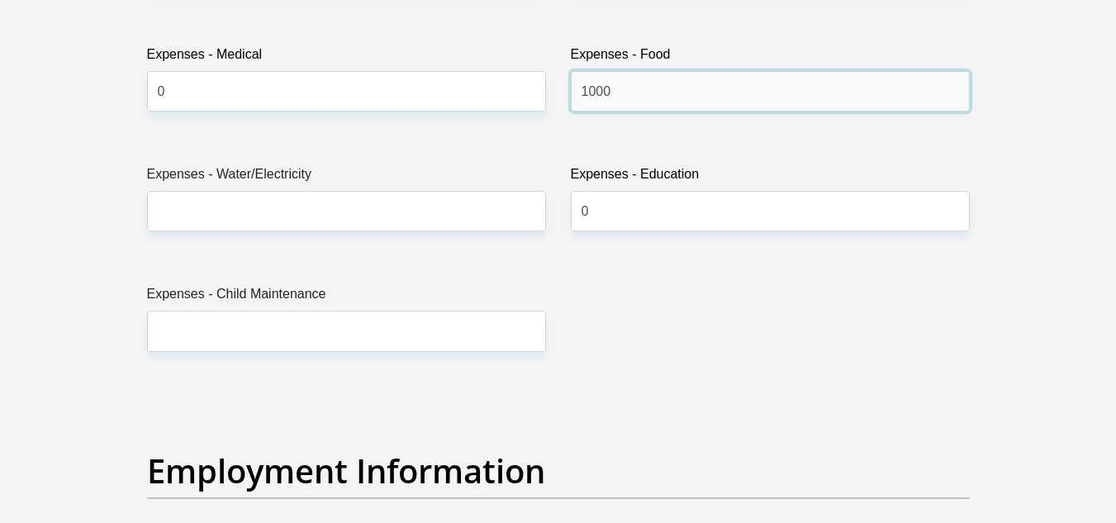
click at [645, 101] on input "1000" at bounding box center [770, 91] width 399 height 40
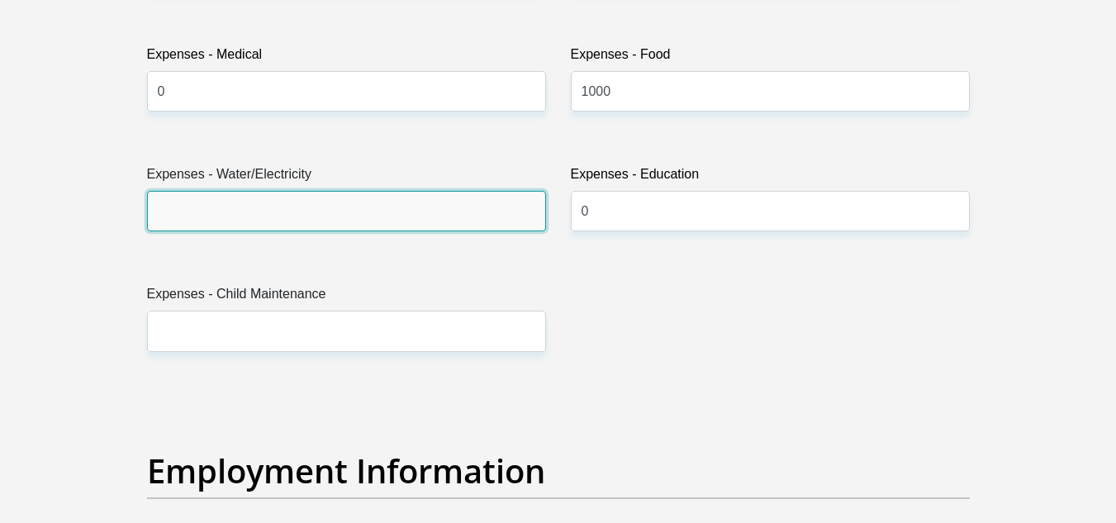
click at [238, 218] on input "Expenses - Water/Electricity" at bounding box center [346, 211] width 399 height 40
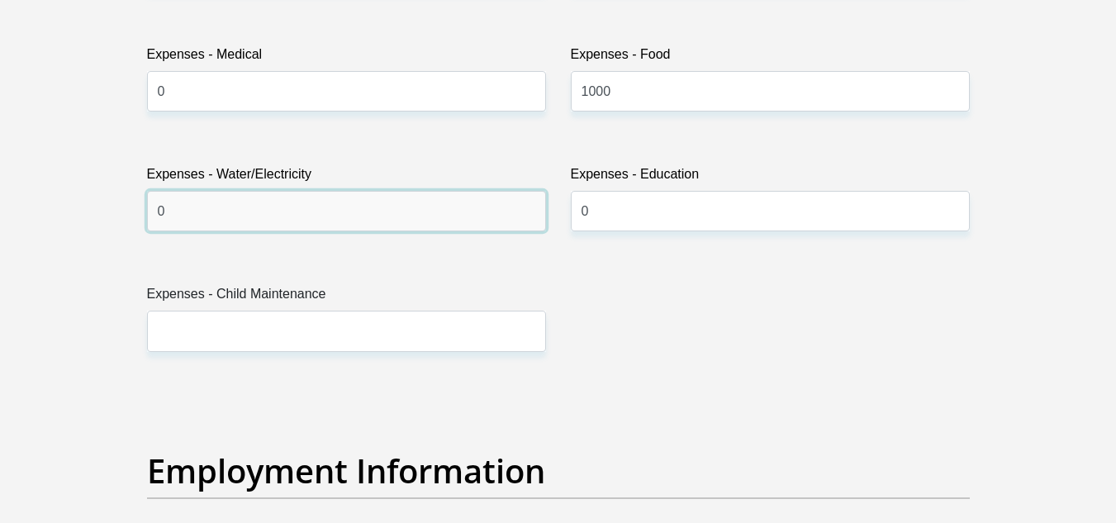
type input "0"
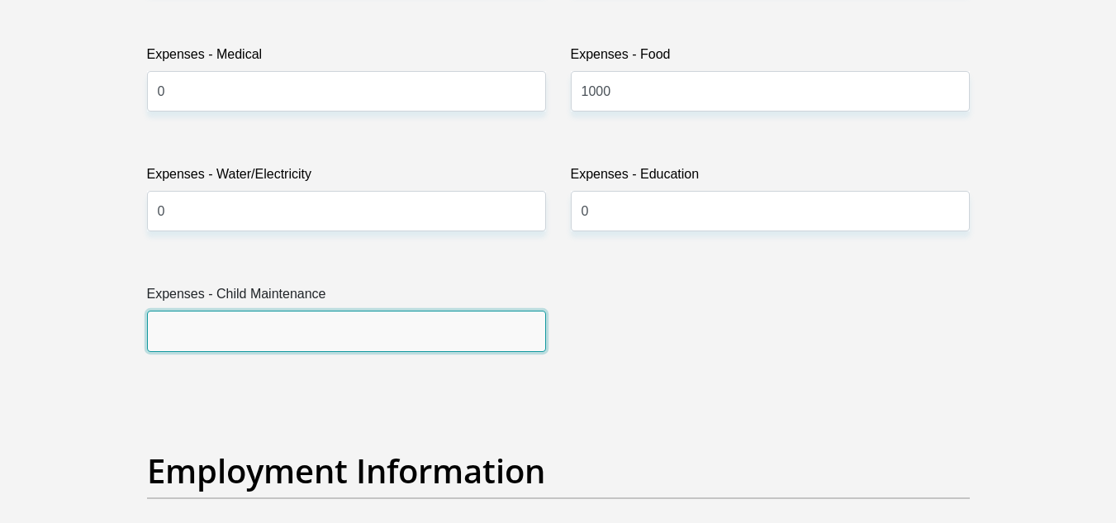
click at [200, 325] on input "Expenses - Child Maintenance" at bounding box center [346, 331] width 399 height 40
type input "0"
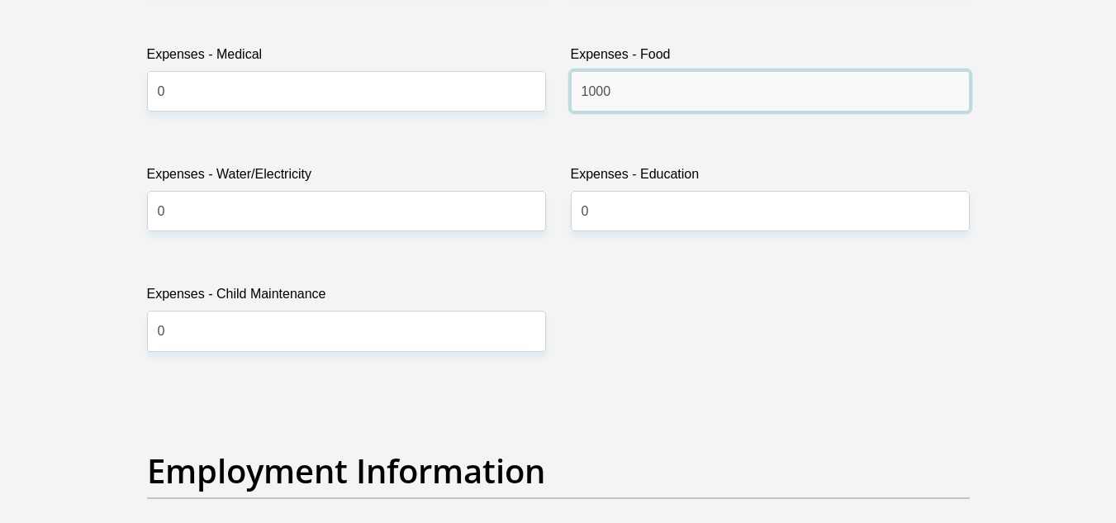
click at [626, 104] on input "1000" at bounding box center [770, 91] width 399 height 40
type input "1"
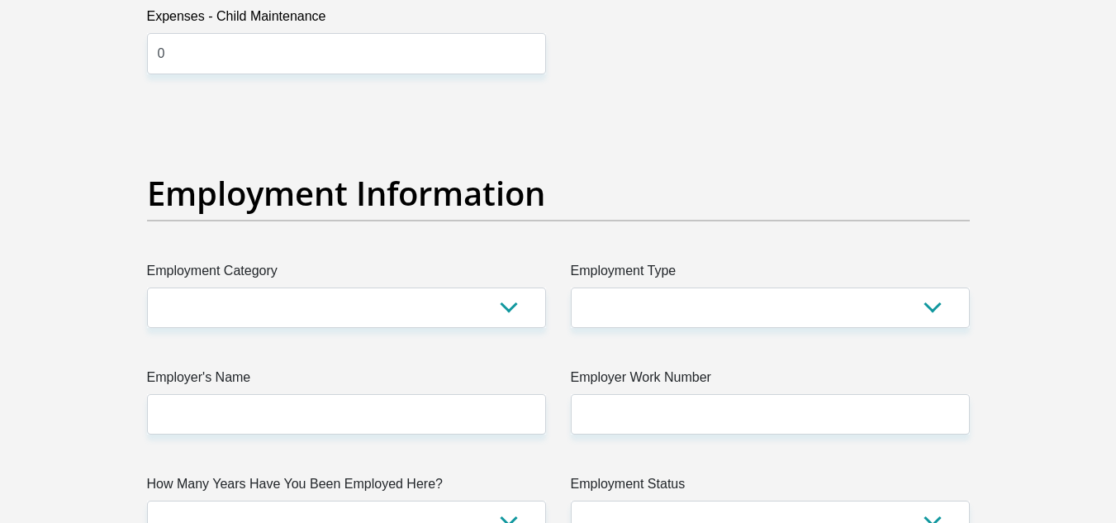
scroll to position [2850, 0]
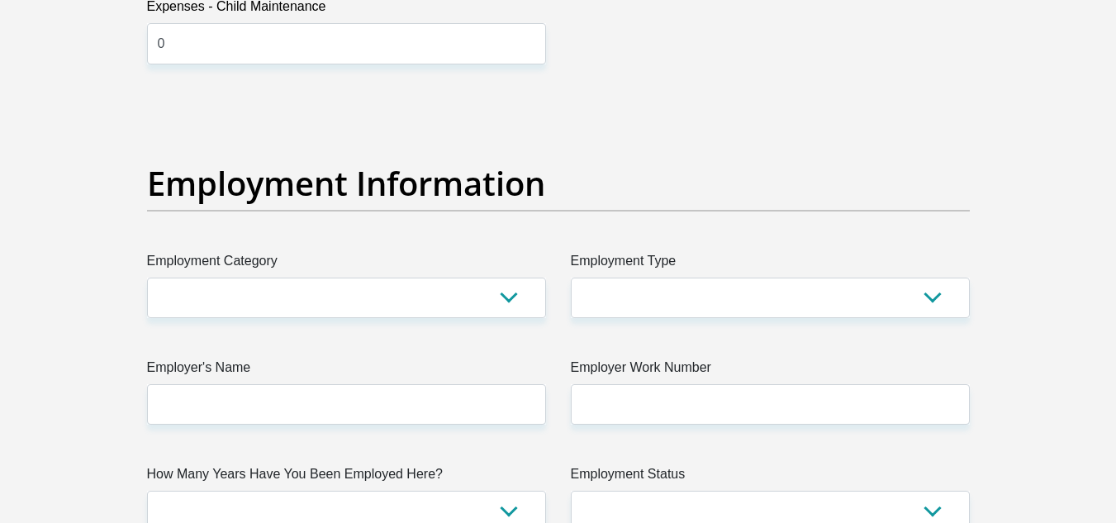
type input "2000"
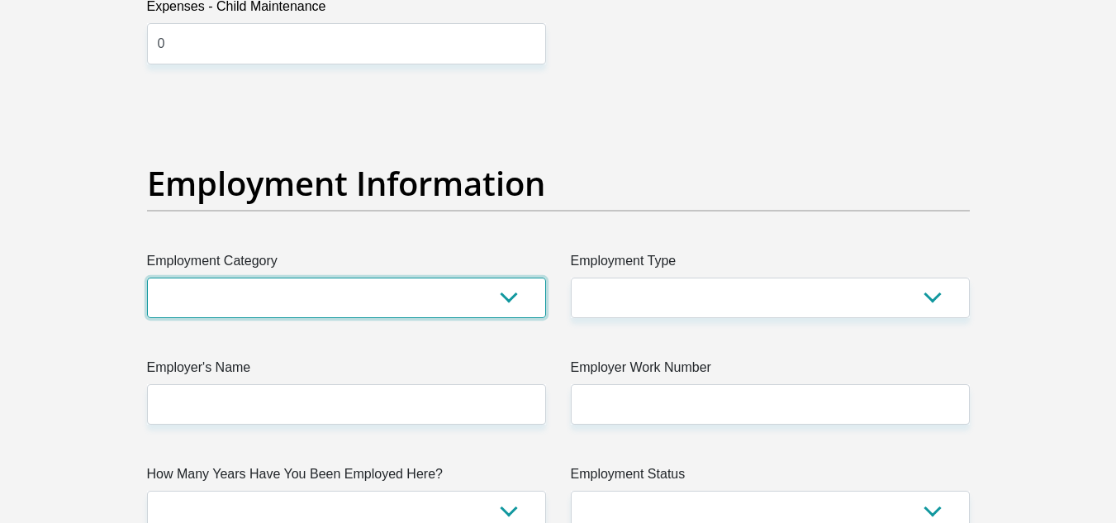
click at [520, 297] on select "AGRICULTURE ALCOHOL & TOBACCO CONSTRUCTION MATERIALS METALLURGY EQUIPMENT FOR R…" at bounding box center [346, 298] width 399 height 40
select select "9"
click at [147, 278] on select "AGRICULTURE ALCOHOL & TOBACCO CONSTRUCTION MATERIALS METALLURGY EQUIPMENT FOR R…" at bounding box center [346, 298] width 399 height 40
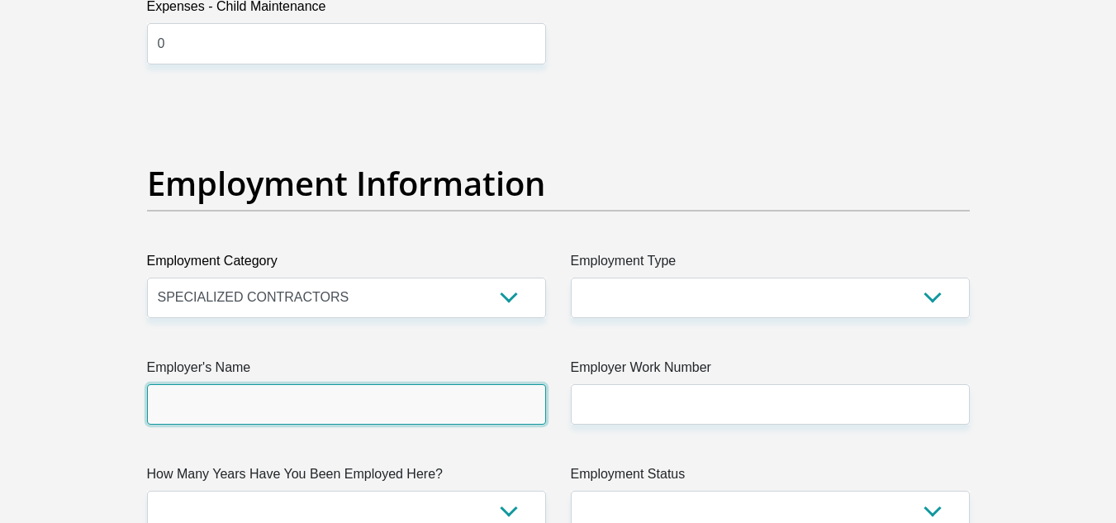
click at [216, 406] on input "Employer's Name" at bounding box center [346, 404] width 399 height 40
type input "Diba"
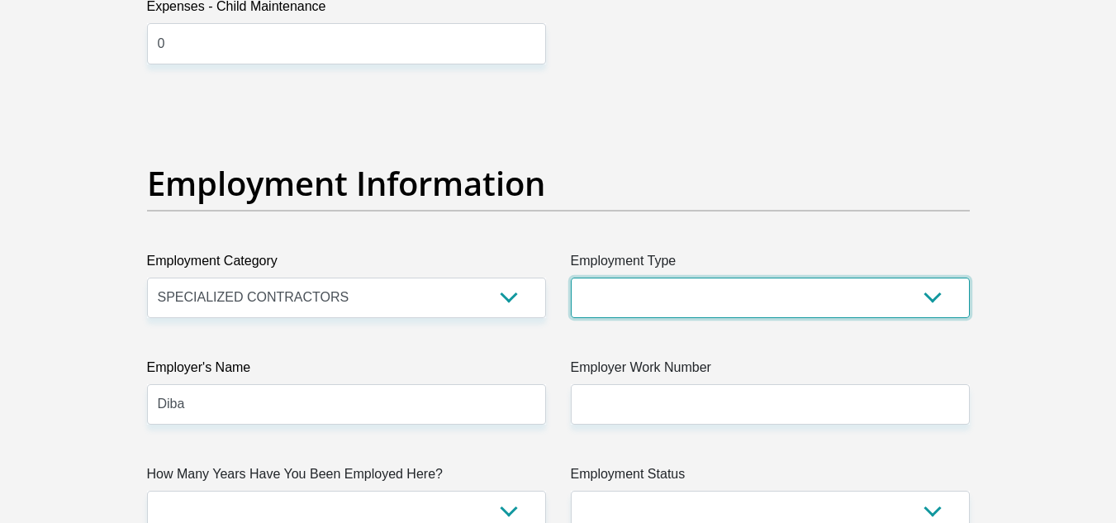
click at [653, 306] on select "College/Lecturer Craft Seller Creative Driver Executive Farmer Forces - Non Com…" at bounding box center [770, 298] width 399 height 40
select select "Office Staff/Clerk"
click at [571, 278] on select "College/Lecturer Craft Seller Creative Driver Executive Farmer Forces - Non Com…" at bounding box center [770, 298] width 399 height 40
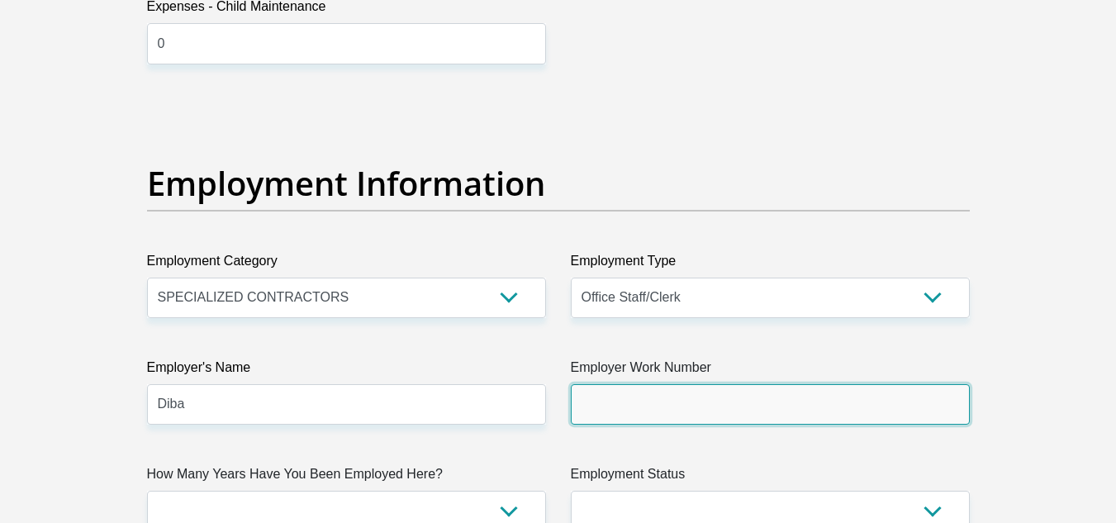
click at [651, 396] on input "Employer Work Number" at bounding box center [770, 404] width 399 height 40
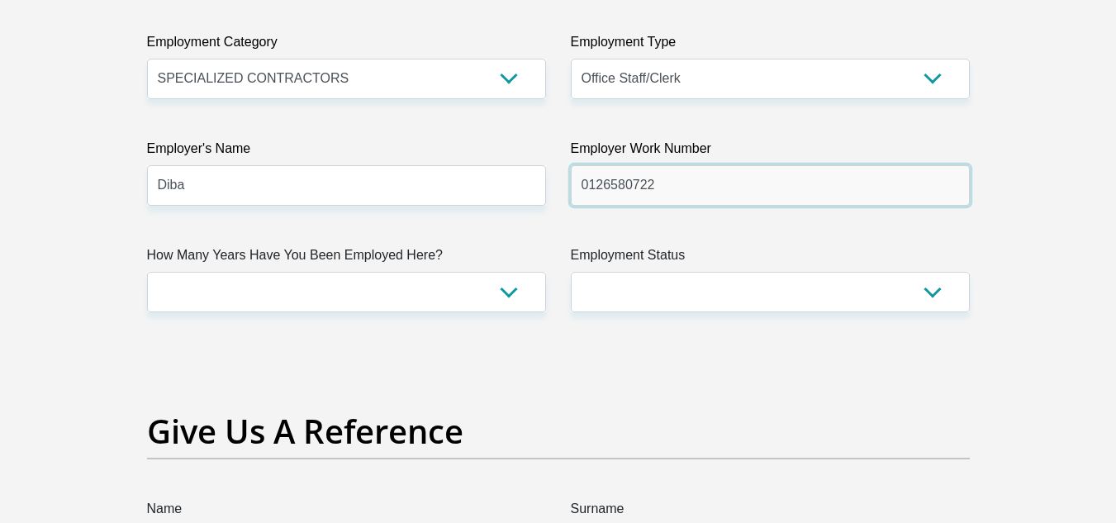
scroll to position [3079, 0]
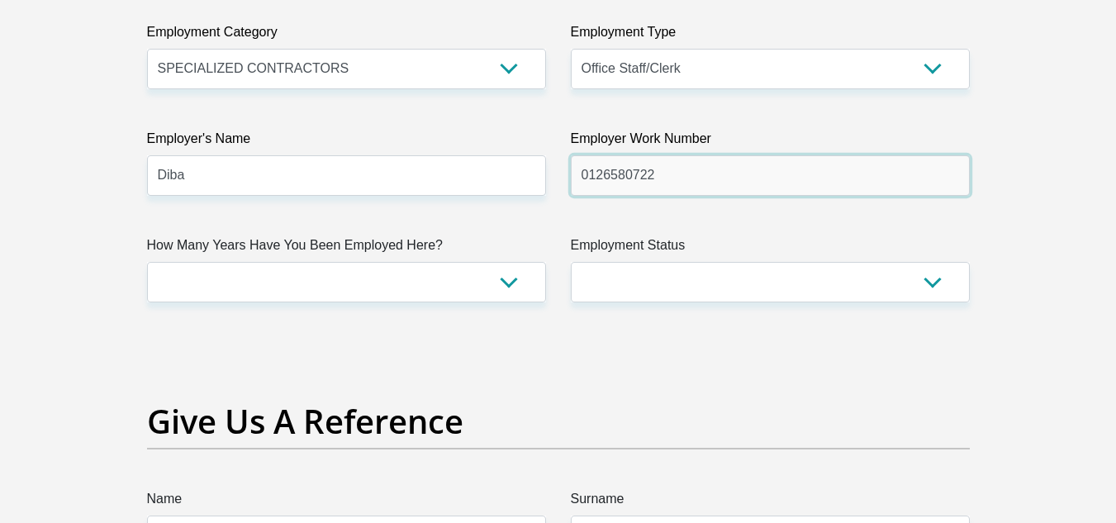
type input "0126580722"
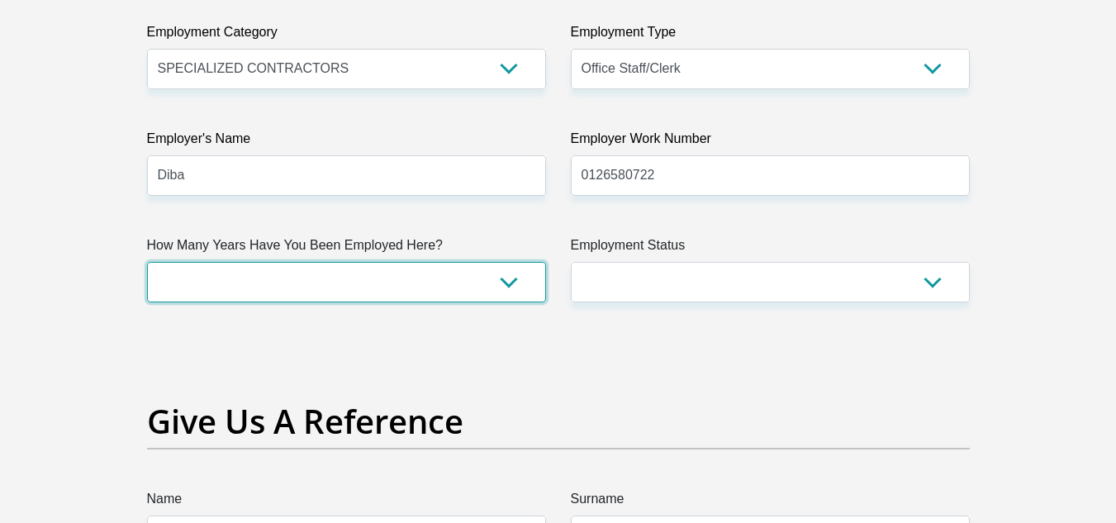
click at [494, 289] on select "less than 1 year 1-3 years 3-5 years 5+ years" at bounding box center [346, 282] width 399 height 40
select select "24"
click at [147, 262] on select "less than 1 year 1-3 years 3-5 years 5+ years" at bounding box center [346, 282] width 399 height 40
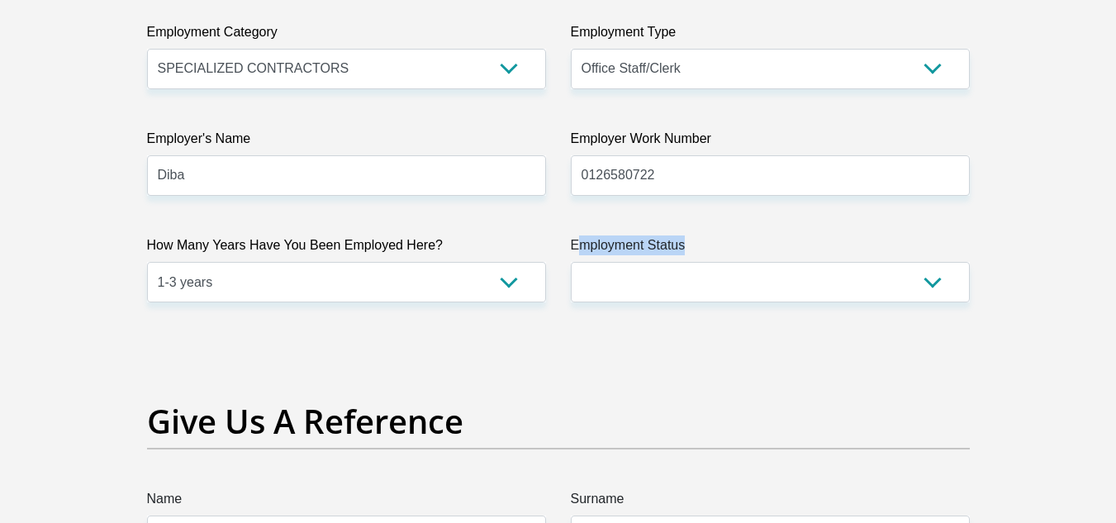
drag, startPoint x: 582, startPoint y: 260, endPoint x: 600, endPoint y: 279, distance: 25.7
click at [600, 279] on div "Employment Status Permanent/Full-time Part-time/Casual Contract Worker Self-Emp…" at bounding box center [770, 268] width 399 height 67
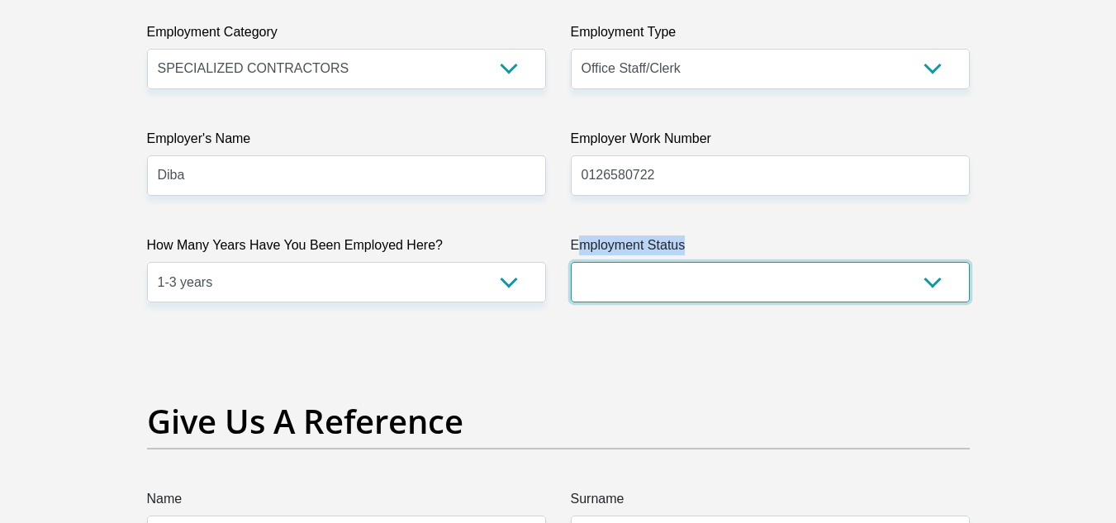
click at [600, 279] on select "Permanent/Full-time Part-time/Casual Contract Worker Self-Employed Housewife Re…" at bounding box center [770, 282] width 399 height 40
select select "1"
click at [571, 262] on select "Permanent/Full-time Part-time/Casual Contract Worker Self-Employed Housewife Re…" at bounding box center [770, 282] width 399 height 40
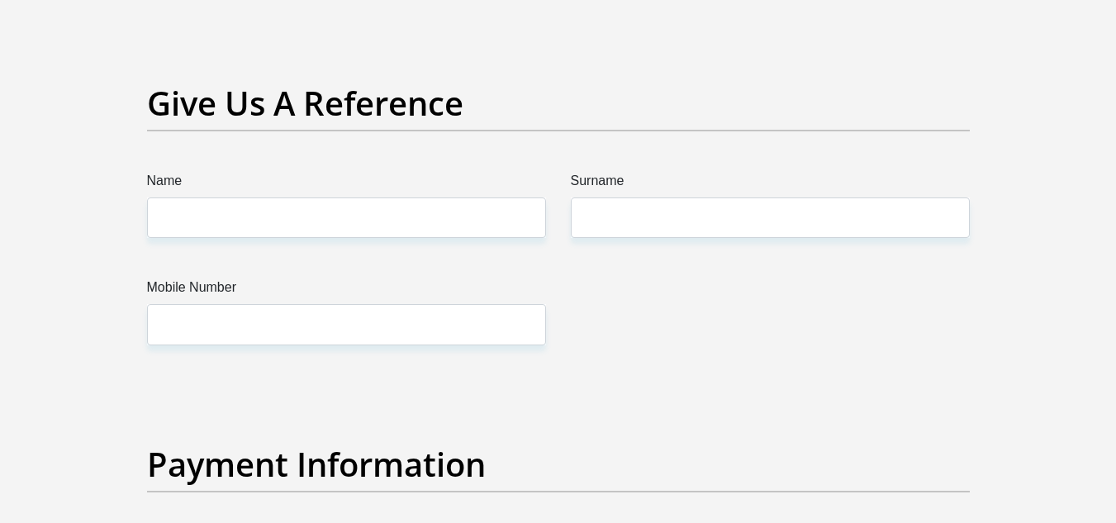
scroll to position [3387, 0]
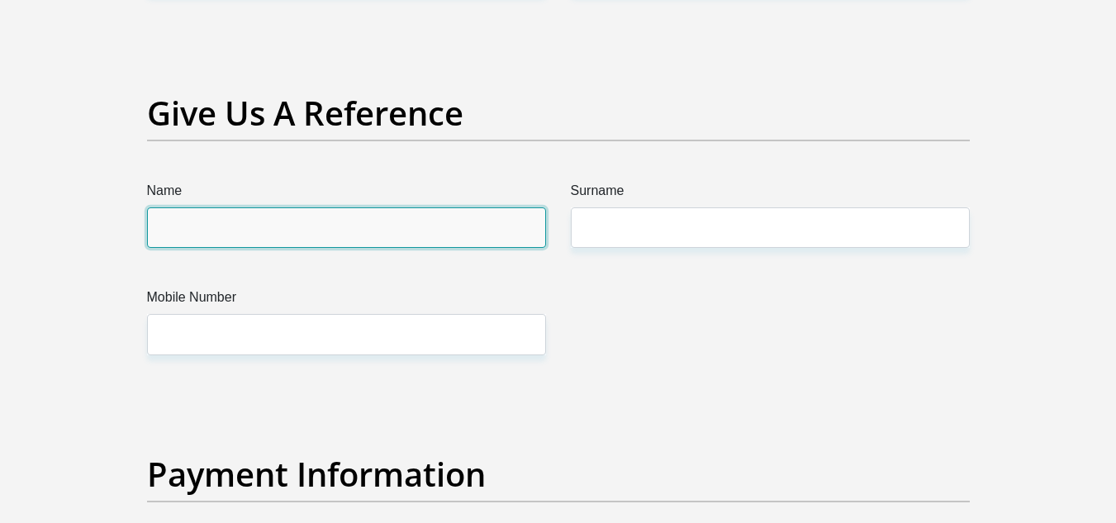
click at [238, 240] on input "Name" at bounding box center [346, 227] width 399 height 40
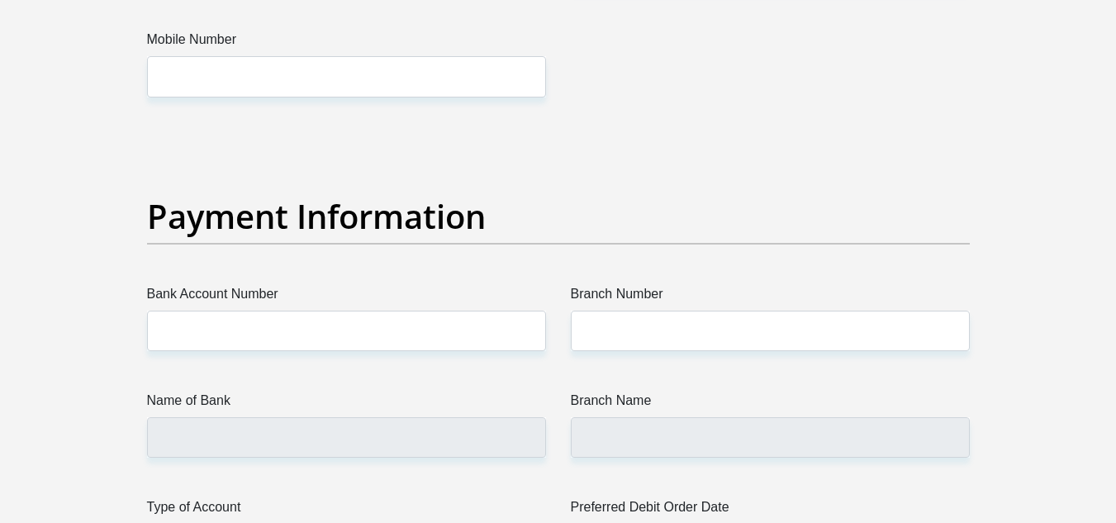
scroll to position [3417, 0]
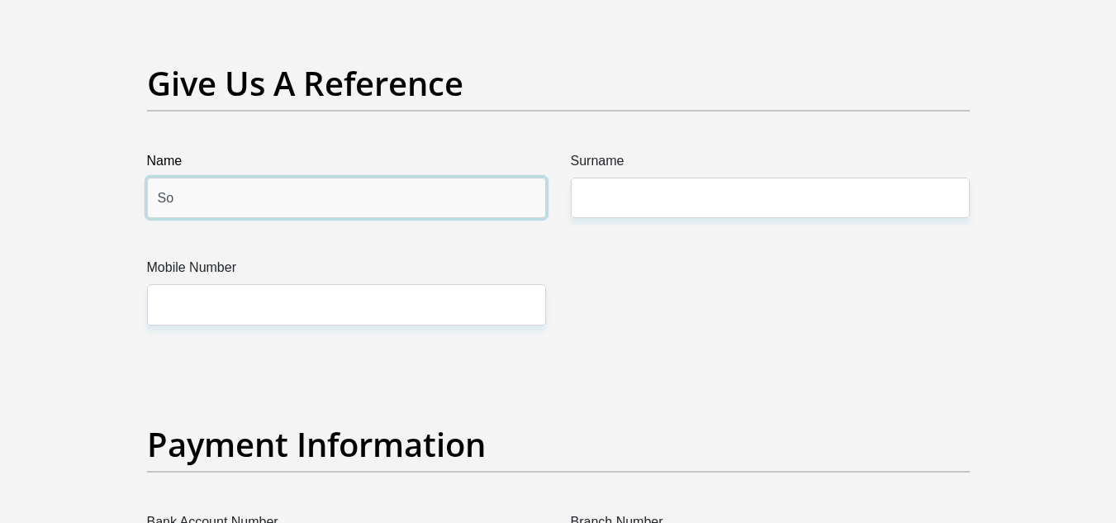
type input "S"
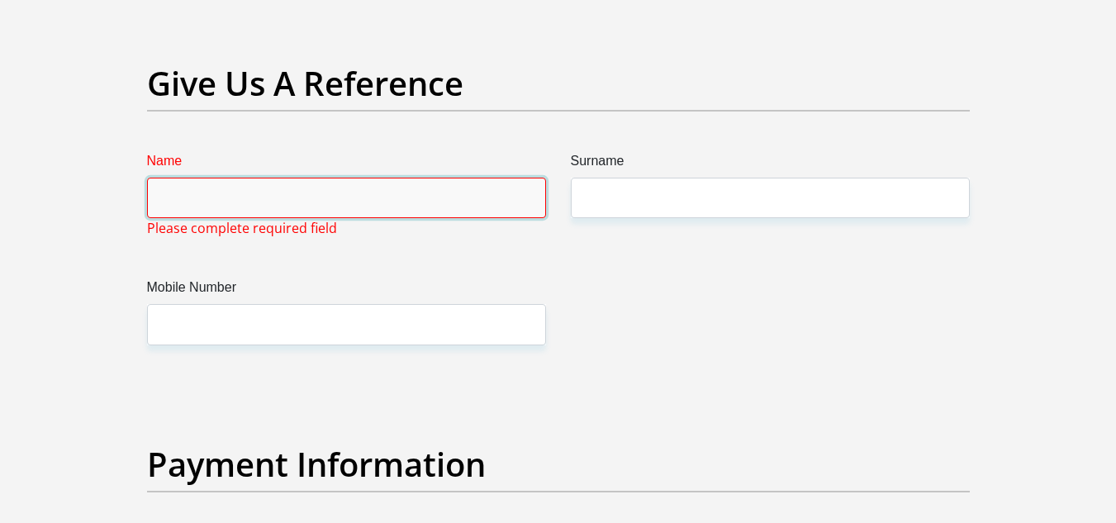
type input "s"
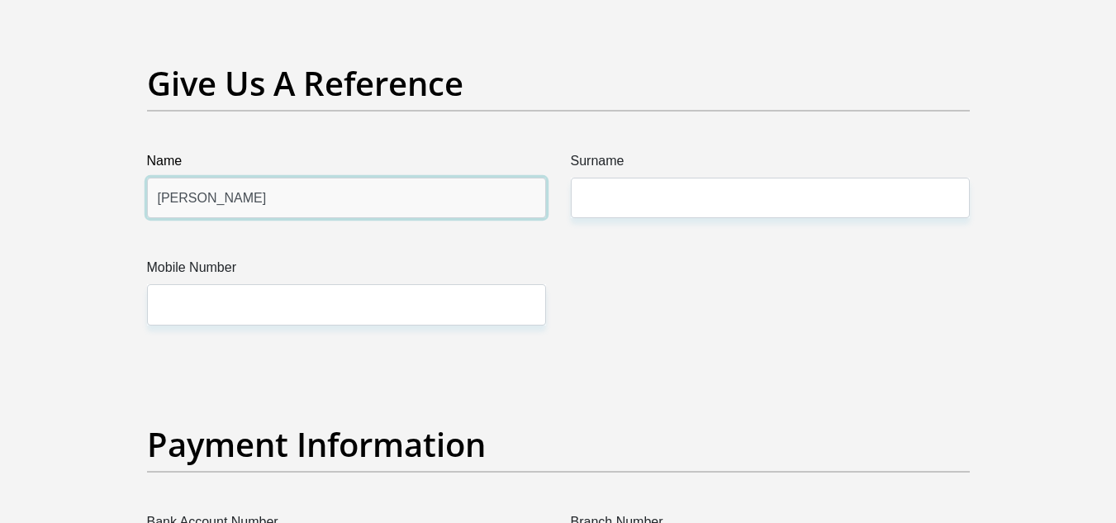
type input "Sophia"
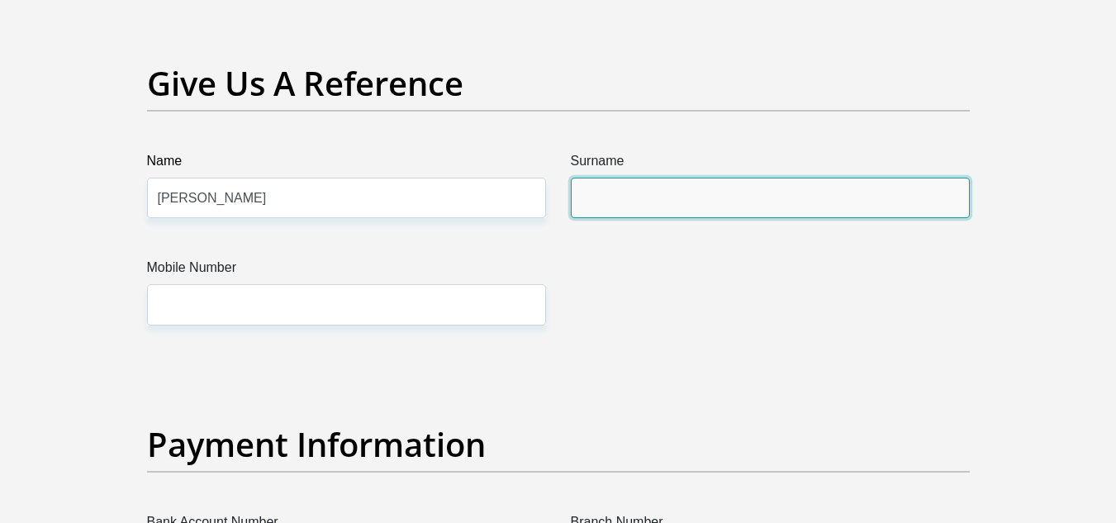
click at [618, 209] on input "Surname" at bounding box center [770, 198] width 399 height 40
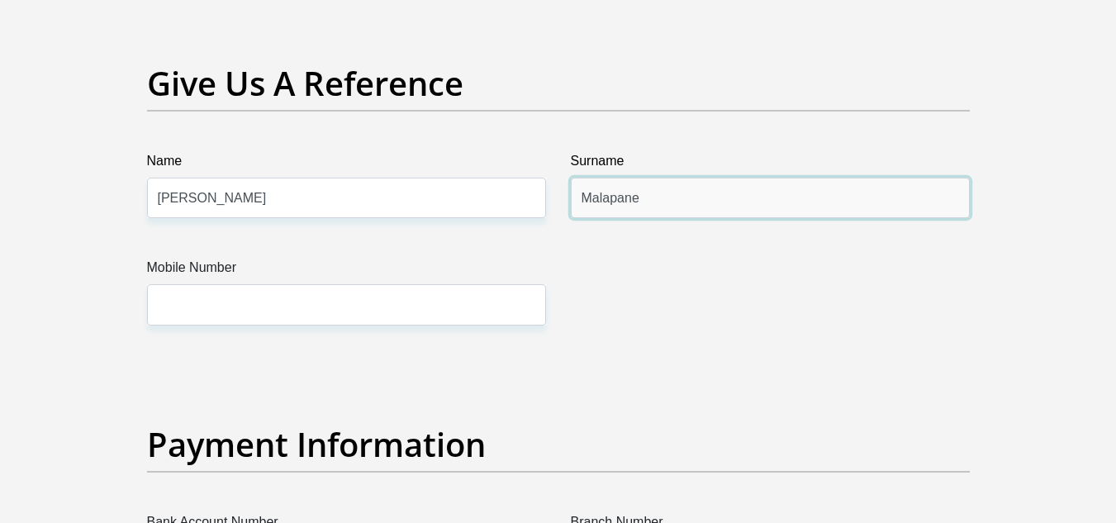
type input "Malapane"
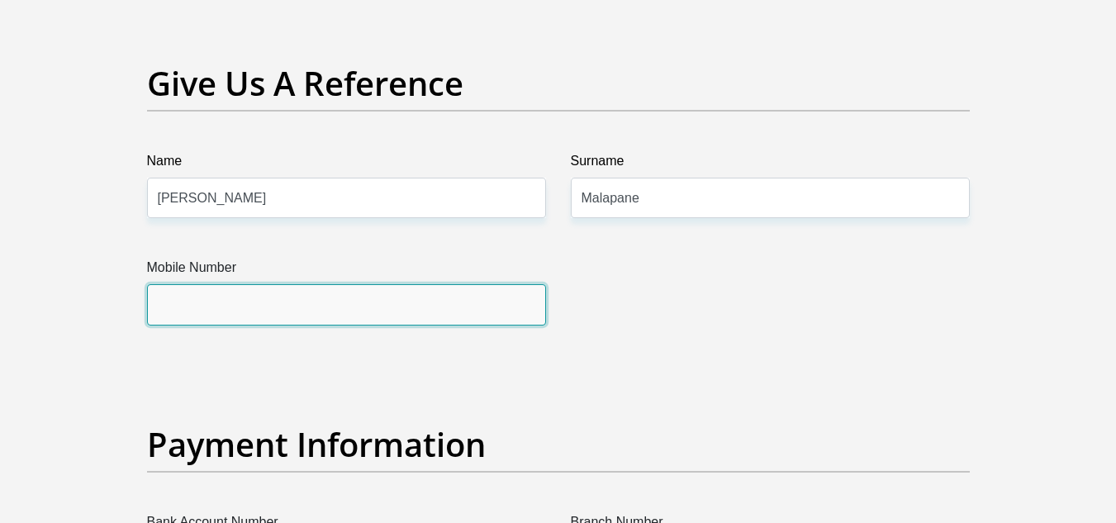
click at [399, 317] on input "Mobile Number" at bounding box center [346, 304] width 399 height 40
type input "0"
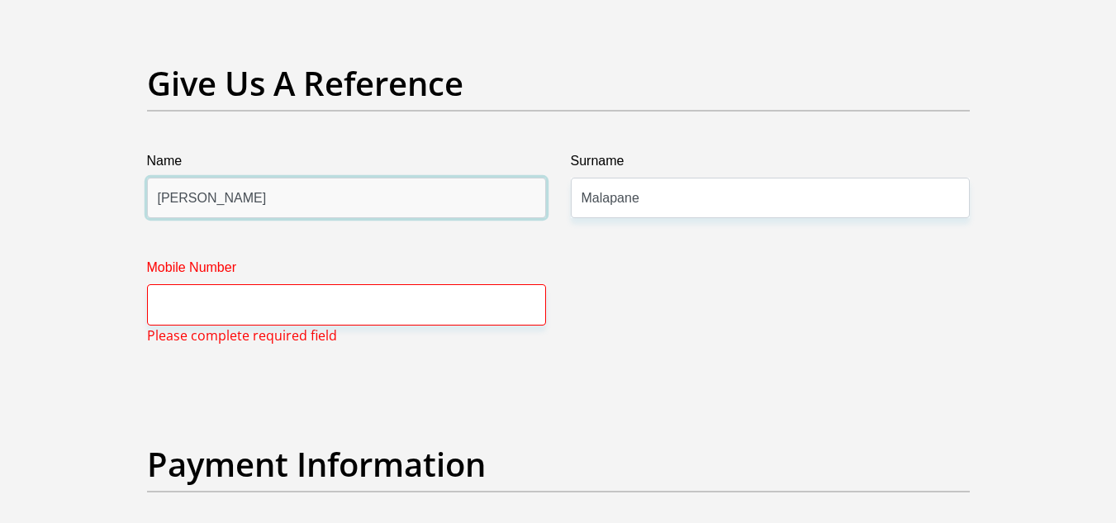
click at [236, 189] on input "Sophia" at bounding box center [346, 198] width 399 height 40
type input "Sophia"
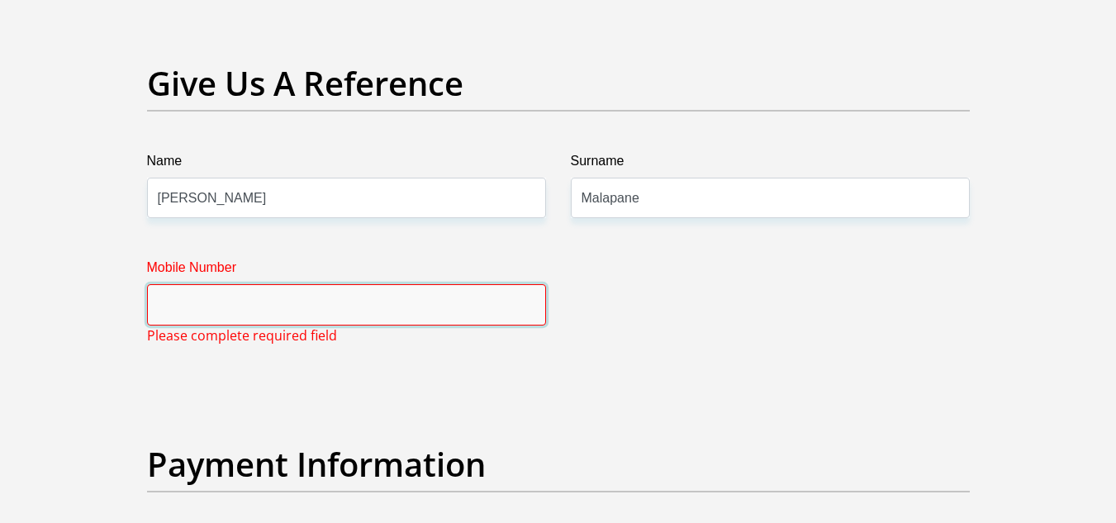
click at [164, 287] on input "Mobile Number" at bounding box center [346, 304] width 399 height 40
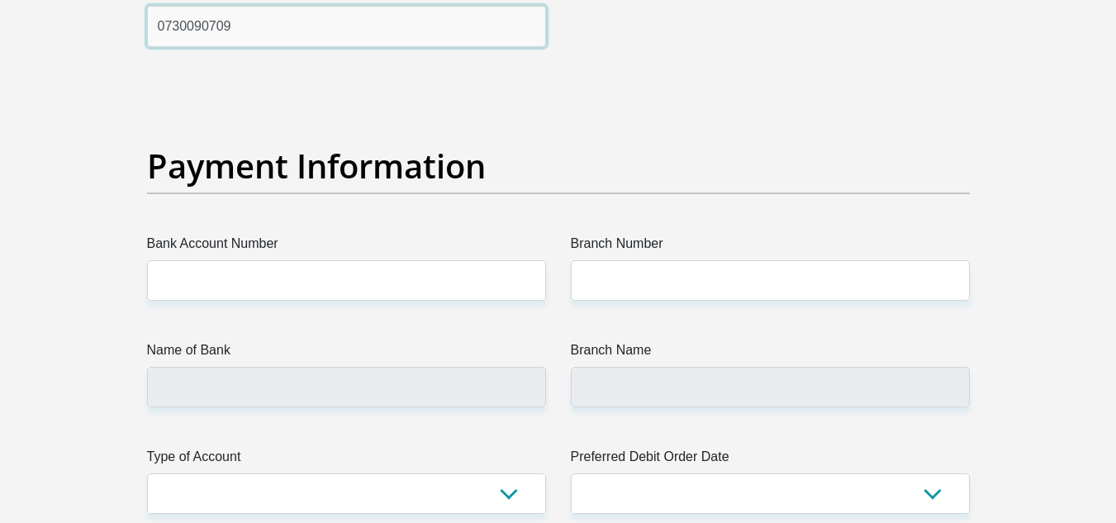
scroll to position [3725, 0]
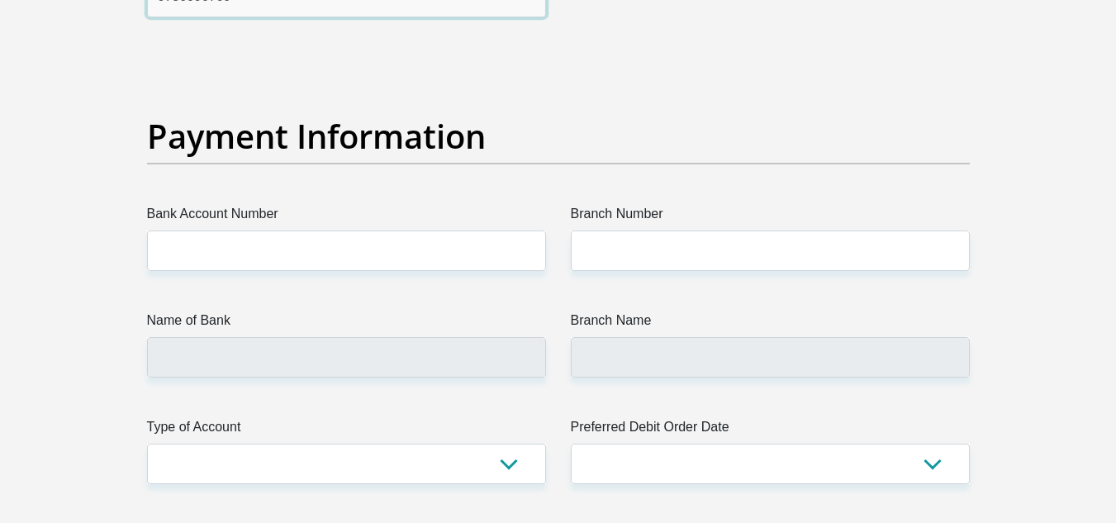
type input "0730090709"
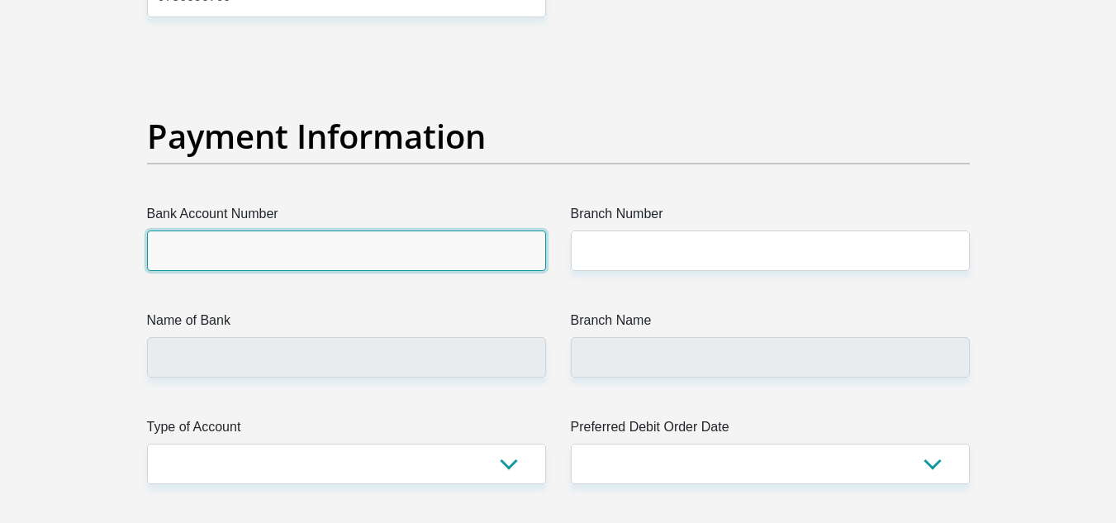
click at [319, 263] on input "Bank Account Number" at bounding box center [346, 250] width 399 height 40
type input "1609908447"
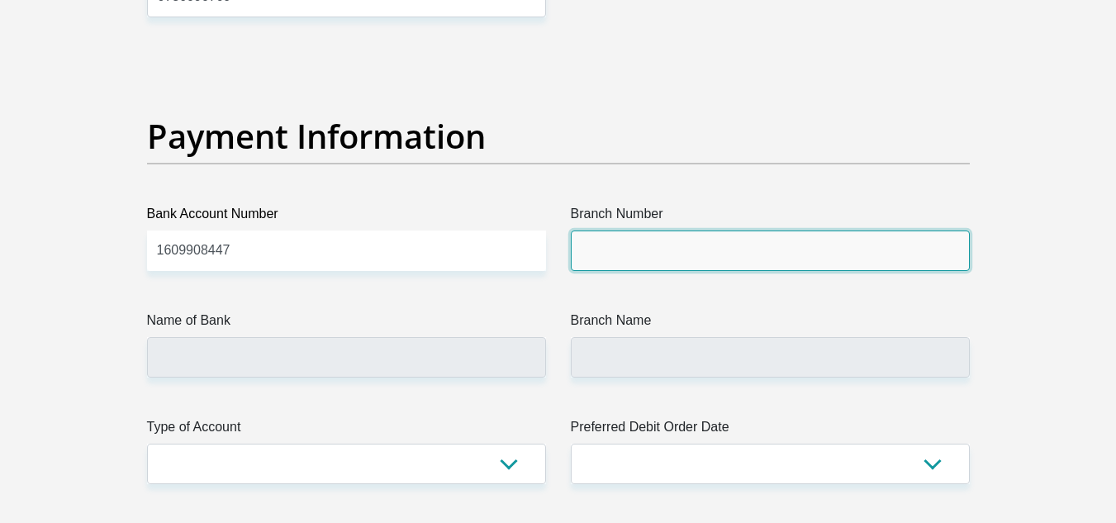
click at [605, 264] on input "Branch Number" at bounding box center [770, 250] width 399 height 40
type input "470010"
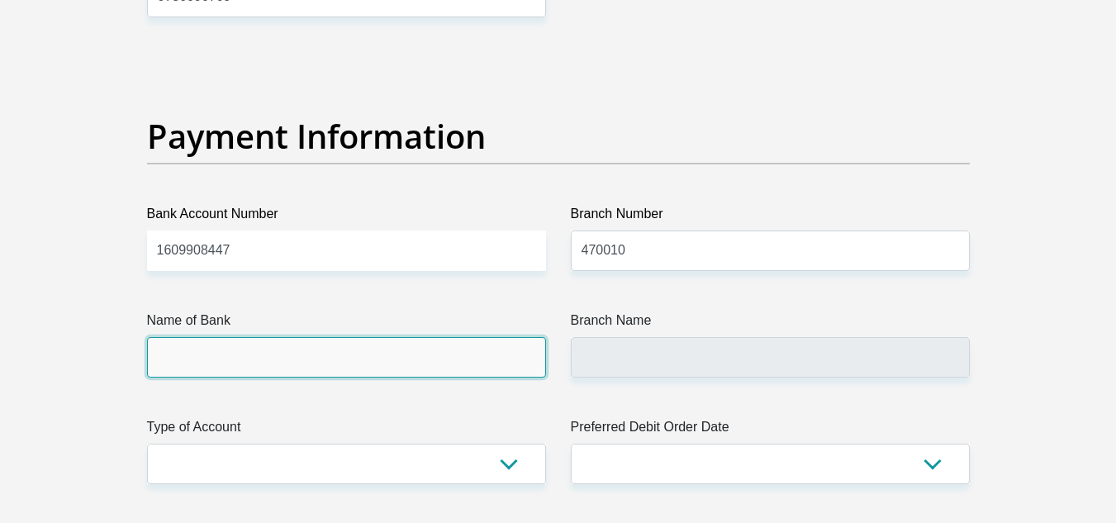
click at [263, 365] on input "Name of Bank" at bounding box center [346, 357] width 399 height 40
type input "CAPITEC BANK LIMITED"
type input "CAPITEC BANK CPC"
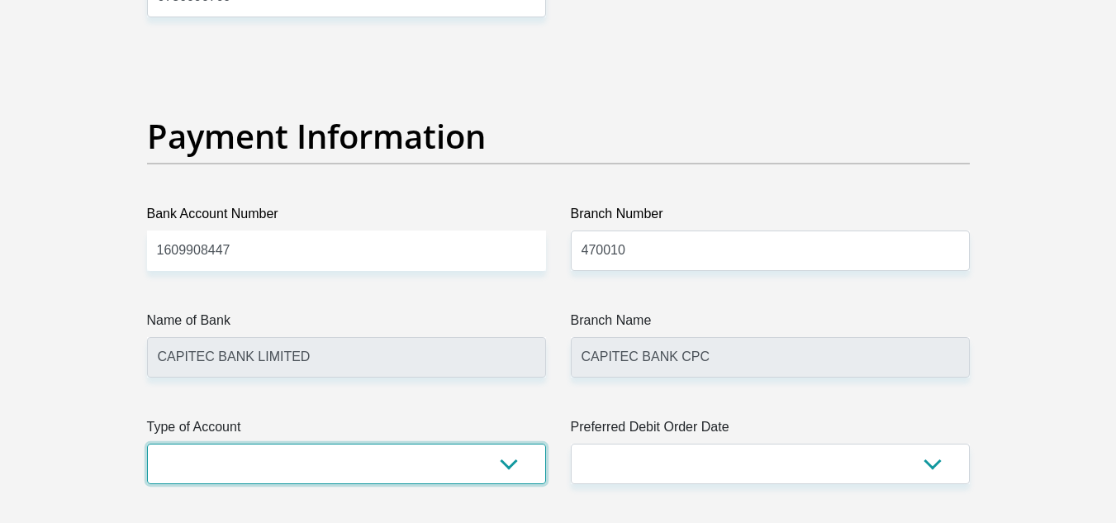
click at [522, 477] on select "Cheque Savings" at bounding box center [346, 464] width 399 height 40
select select "SAV"
click at [147, 444] on select "Cheque Savings" at bounding box center [346, 464] width 399 height 40
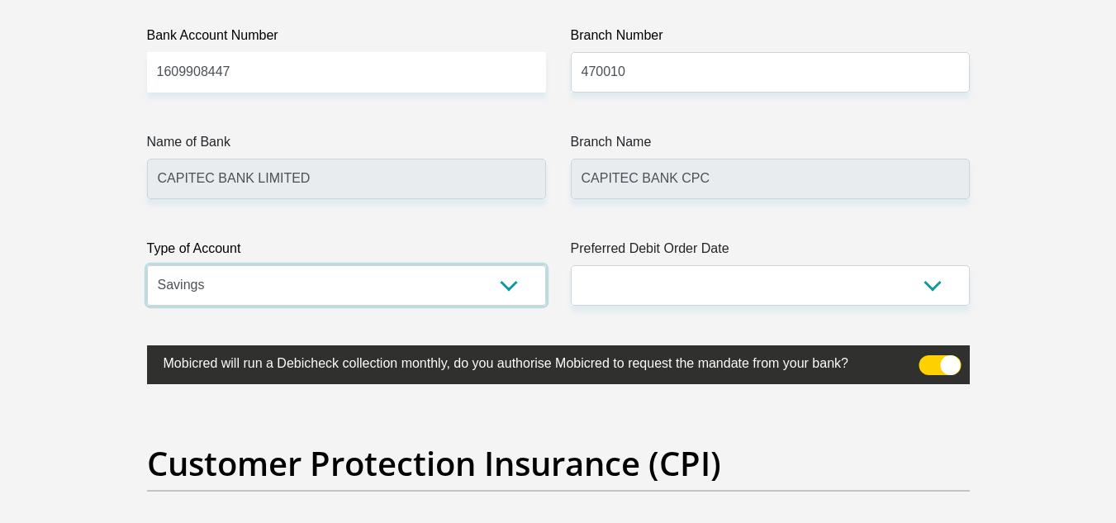
scroll to position [3963, 0]
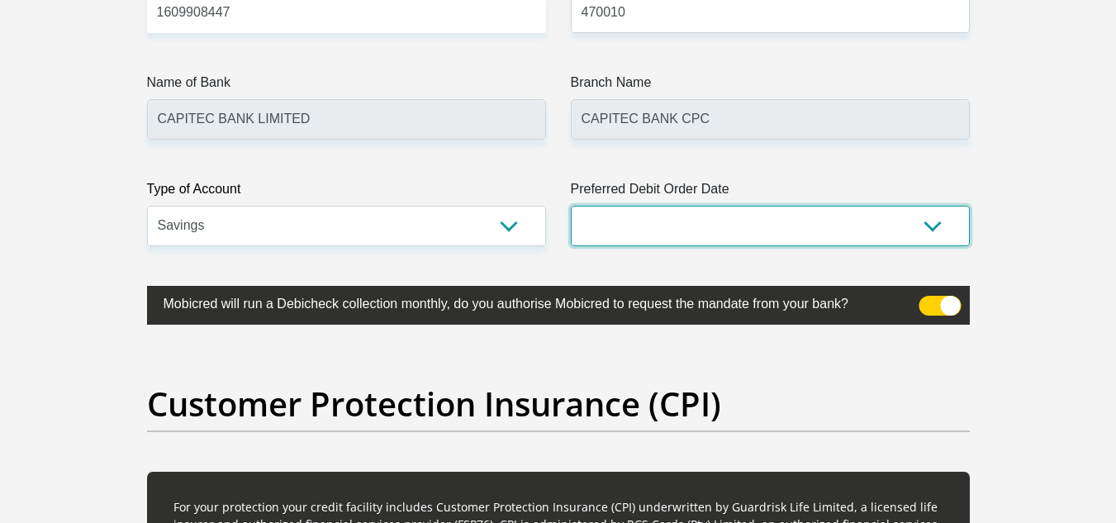
click at [620, 232] on select "1st 2nd 3rd 4th 5th 7th 18th 19th 20th 21st 22nd 23rd 24th 25th 26th 27th 28th …" at bounding box center [770, 226] width 399 height 40
select select "1"
click at [571, 206] on select "1st 2nd 3rd 4th 5th 7th 18th 19th 20th 21st 22nd 23rd 24th 25th 26th 27th 28th …" at bounding box center [770, 226] width 399 height 40
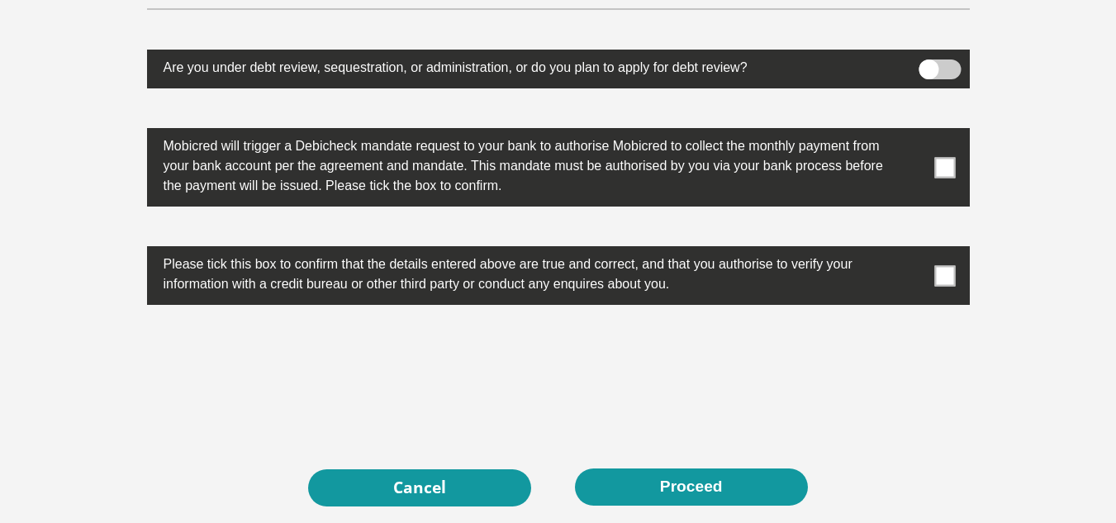
scroll to position [5403, 0]
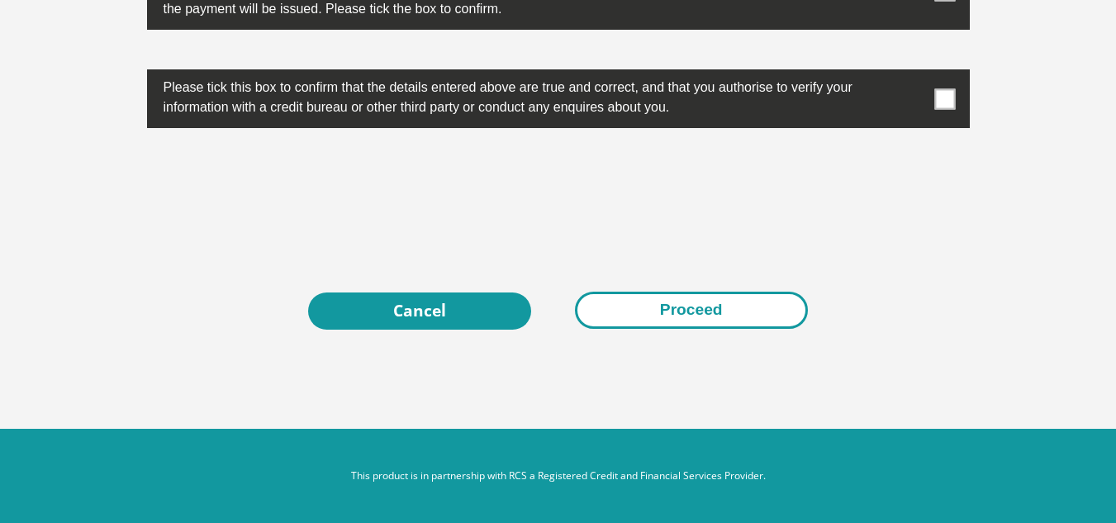
click at [632, 306] on button "Proceed" at bounding box center [691, 310] width 233 height 37
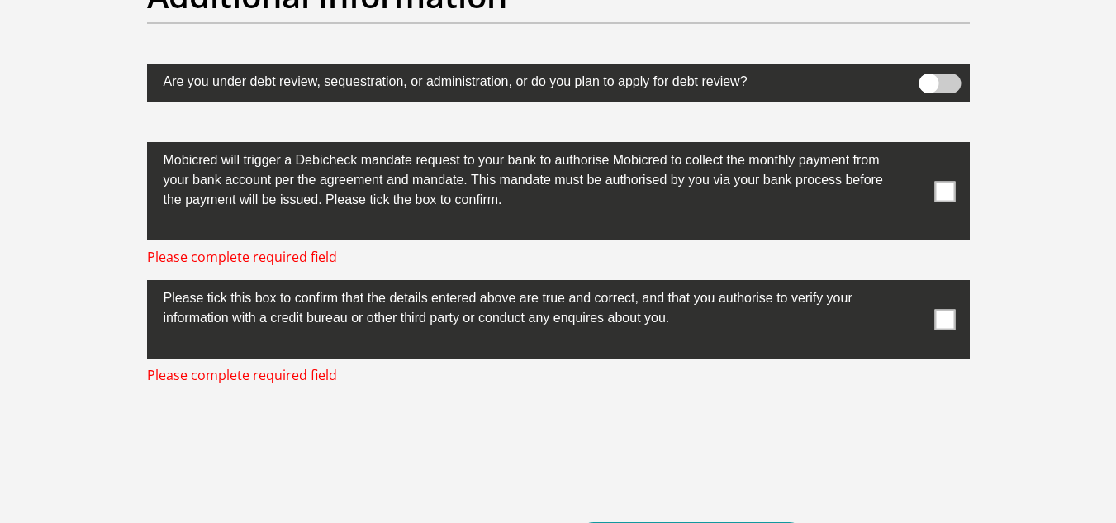
scroll to position [5210, 0]
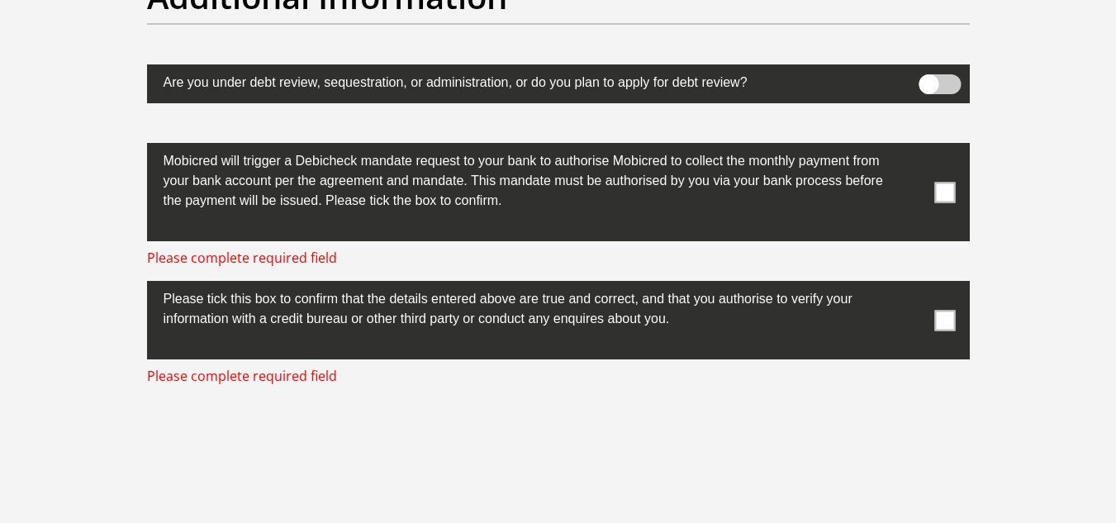
click at [942, 187] on span at bounding box center [944, 192] width 21 height 21
click at [912, 147] on input "checkbox" at bounding box center [912, 147] width 0 height 0
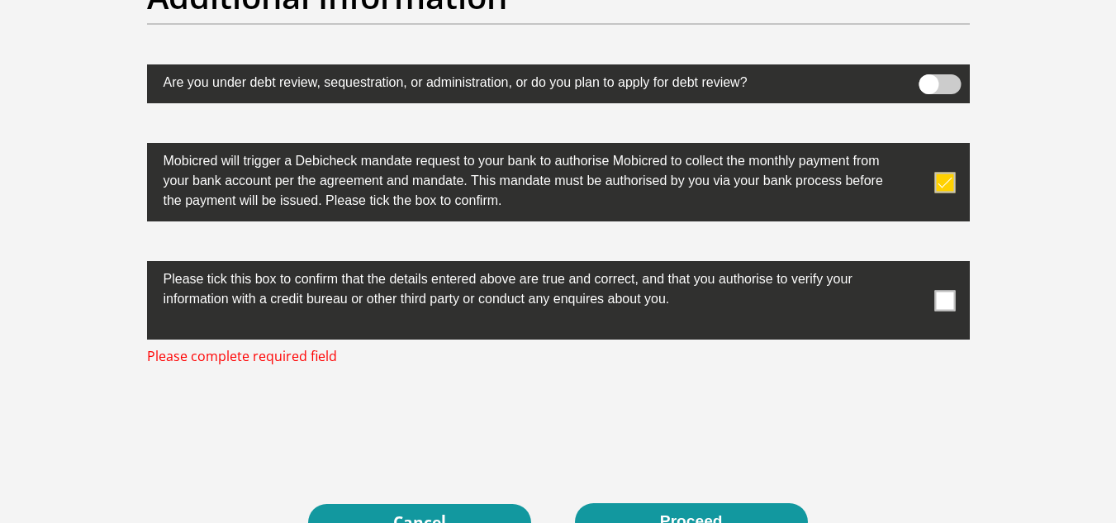
click at [974, 285] on div "Please tick this box to confirm that the details entered above are true and cor…" at bounding box center [558, 300] width 847 height 78
click at [944, 294] on span at bounding box center [944, 300] width 21 height 21
click at [912, 265] on input "checkbox" at bounding box center [912, 265] width 0 height 0
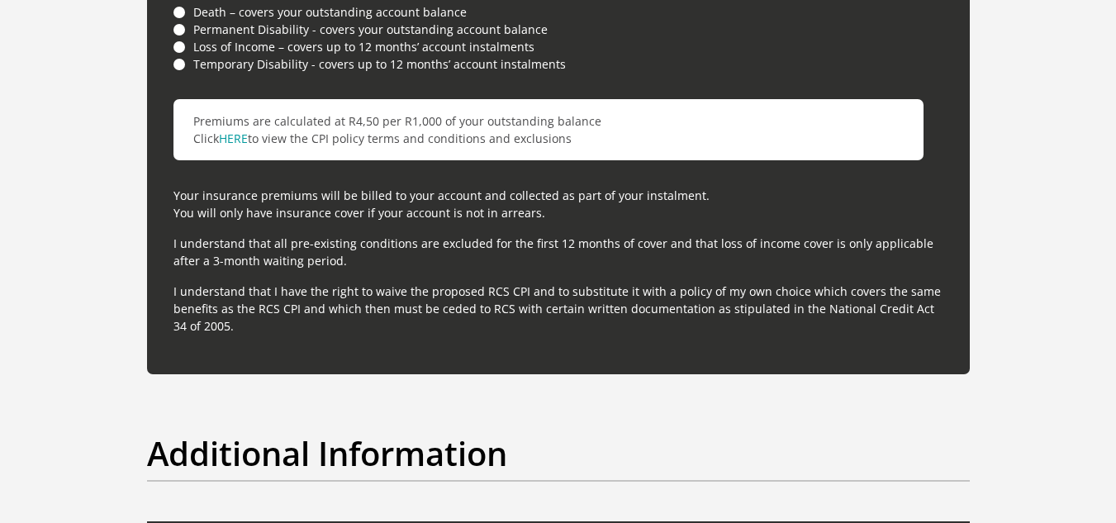
scroll to position [5403, 0]
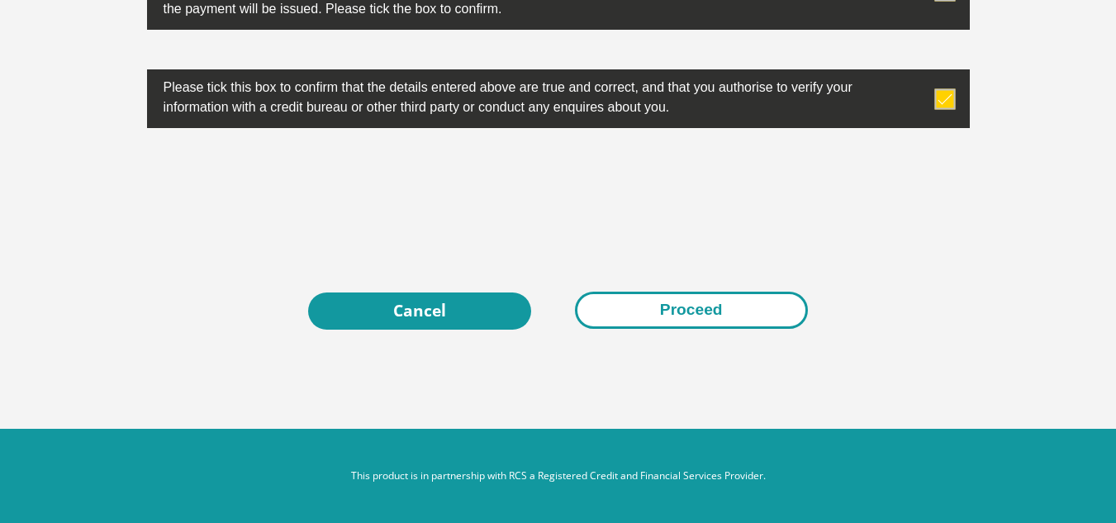
click at [686, 310] on button "Proceed" at bounding box center [691, 310] width 233 height 37
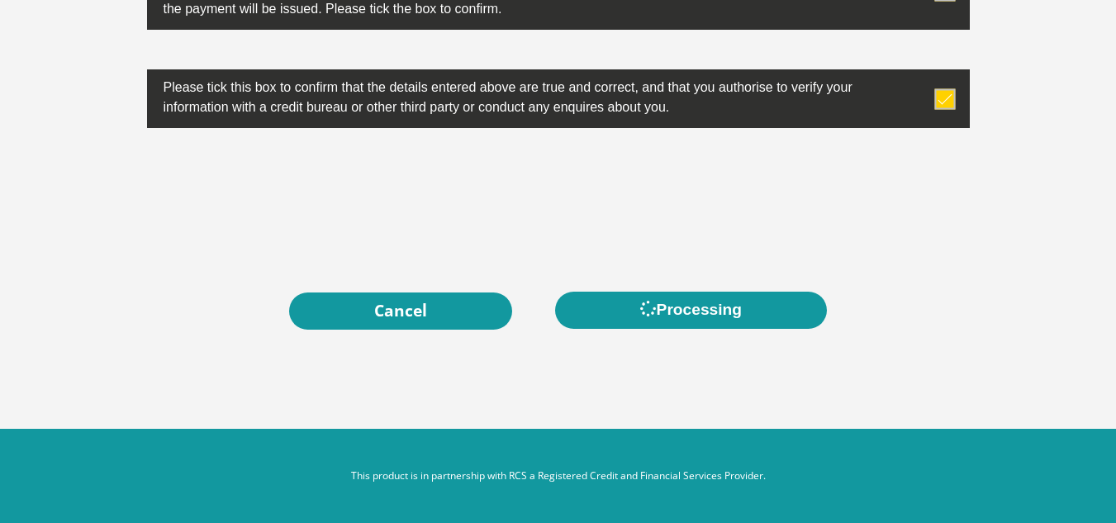
scroll to position [0, 0]
